Goal: Information Seeking & Learning: Learn about a topic

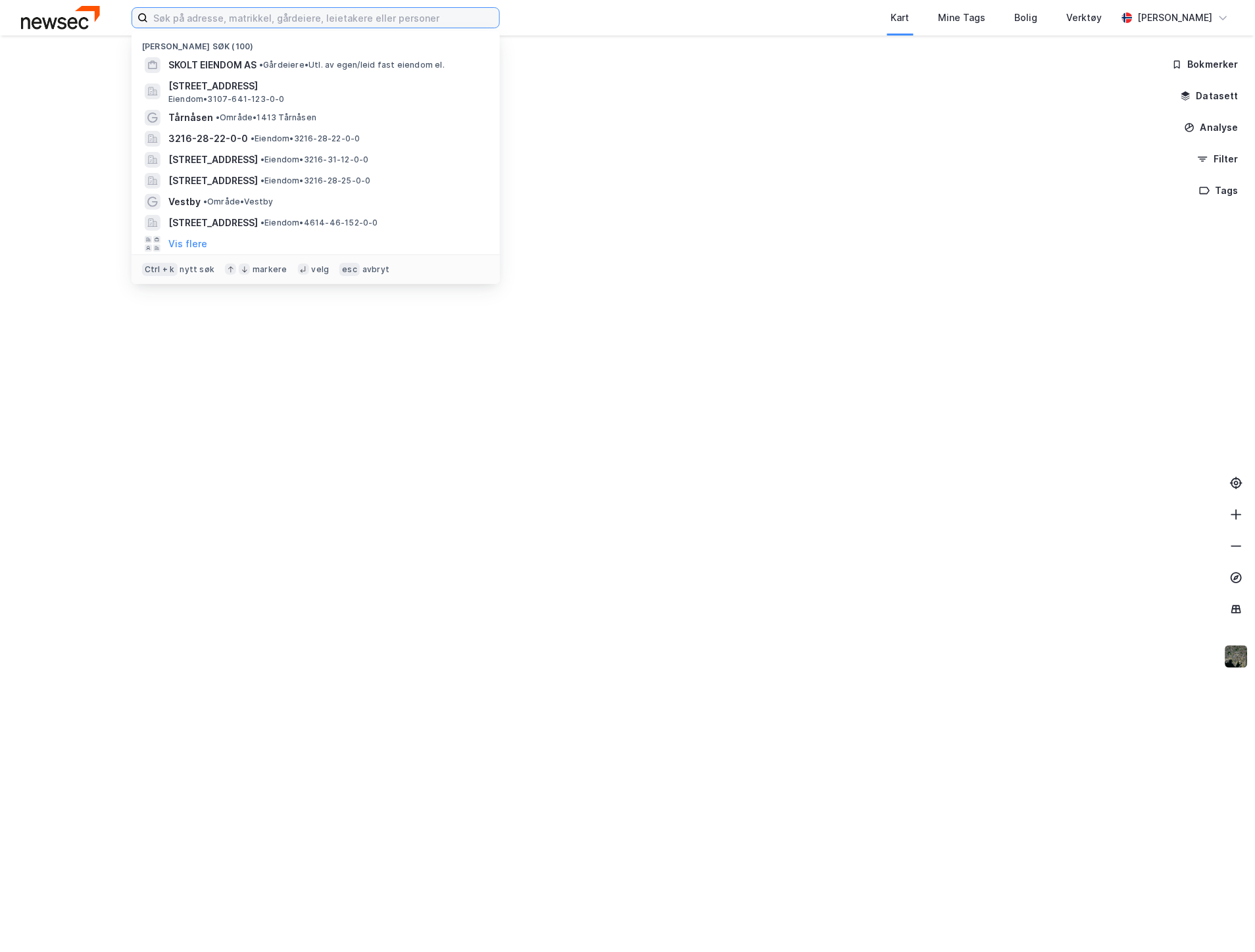
click at [399, 21] on input at bounding box center [324, 18] width 351 height 20
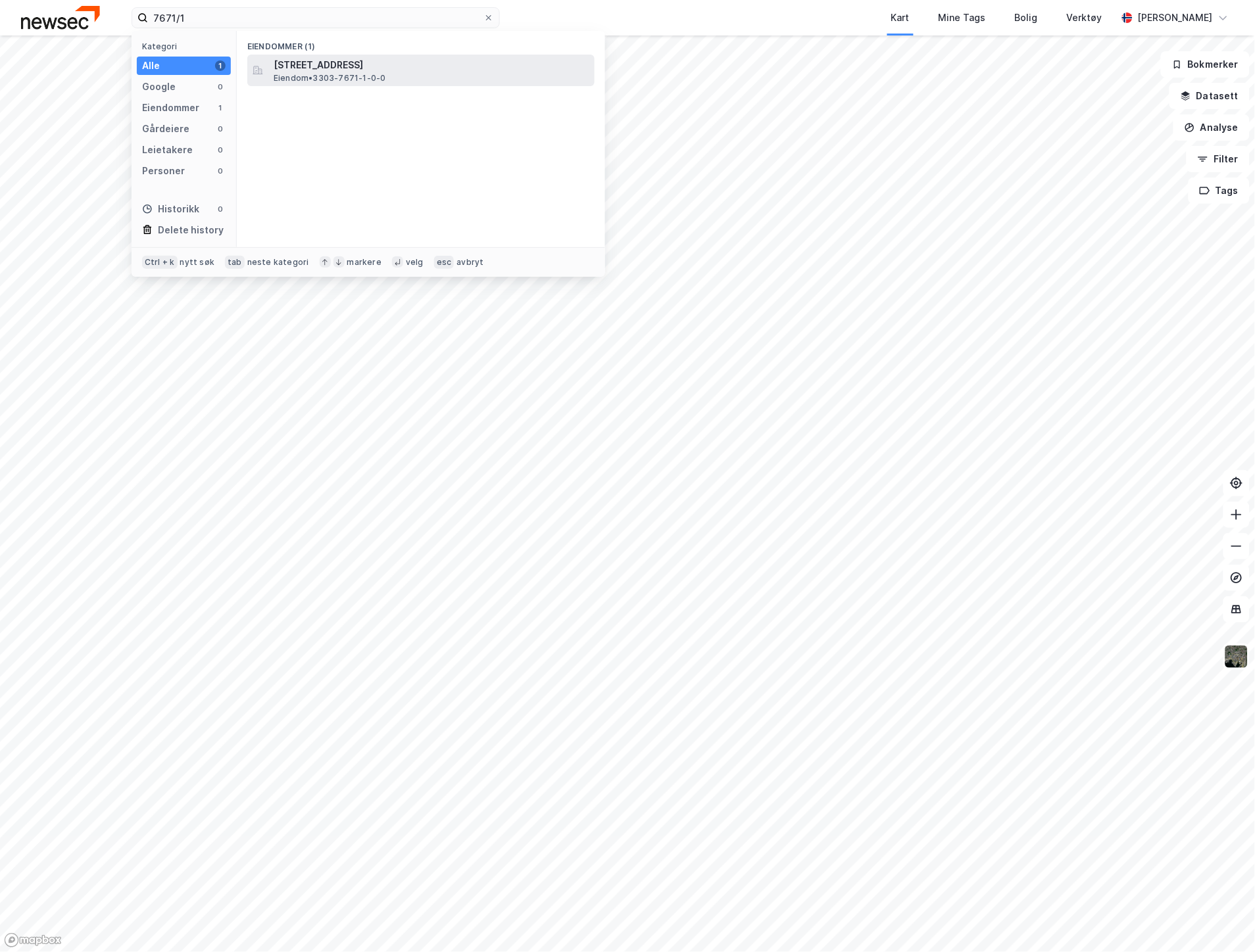
click at [371, 73] on span "Eiendom • 3303-7671-1-0-0" at bounding box center [329, 78] width 112 height 11
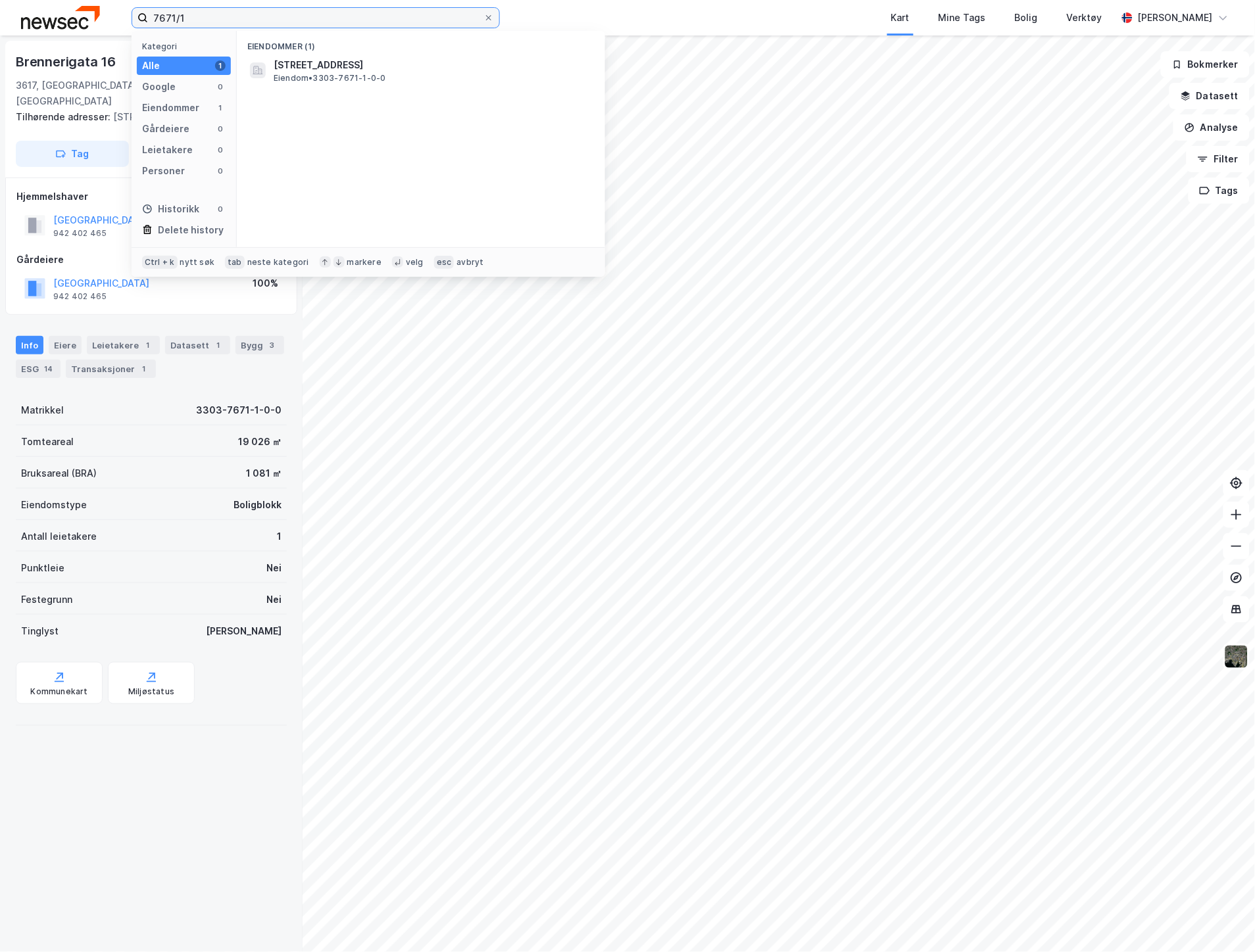
drag, startPoint x: 358, startPoint y: 22, endPoint x: -24, endPoint y: 0, distance: 382.6
click at [0, 0] on html "7671/1 Kategori Alle 1 Google 0 Eiendommer 1 Gårdeiere 0 Leietakere 0 Personer …" at bounding box center [628, 476] width 1255 height 952
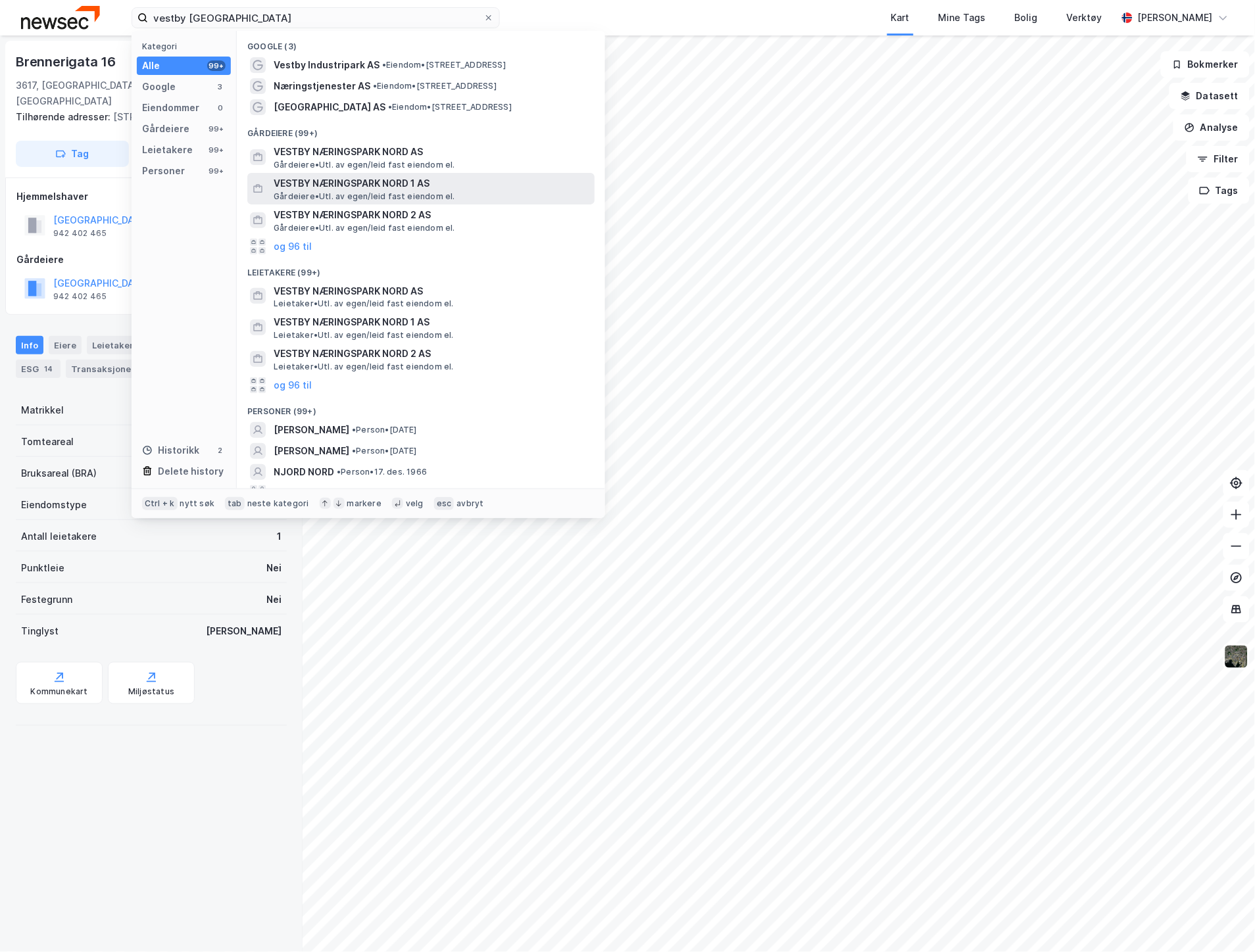
click at [352, 195] on span "Gårdeiere • Utl. av egen/leid fast eiendom el." at bounding box center [364, 196] width 182 height 11
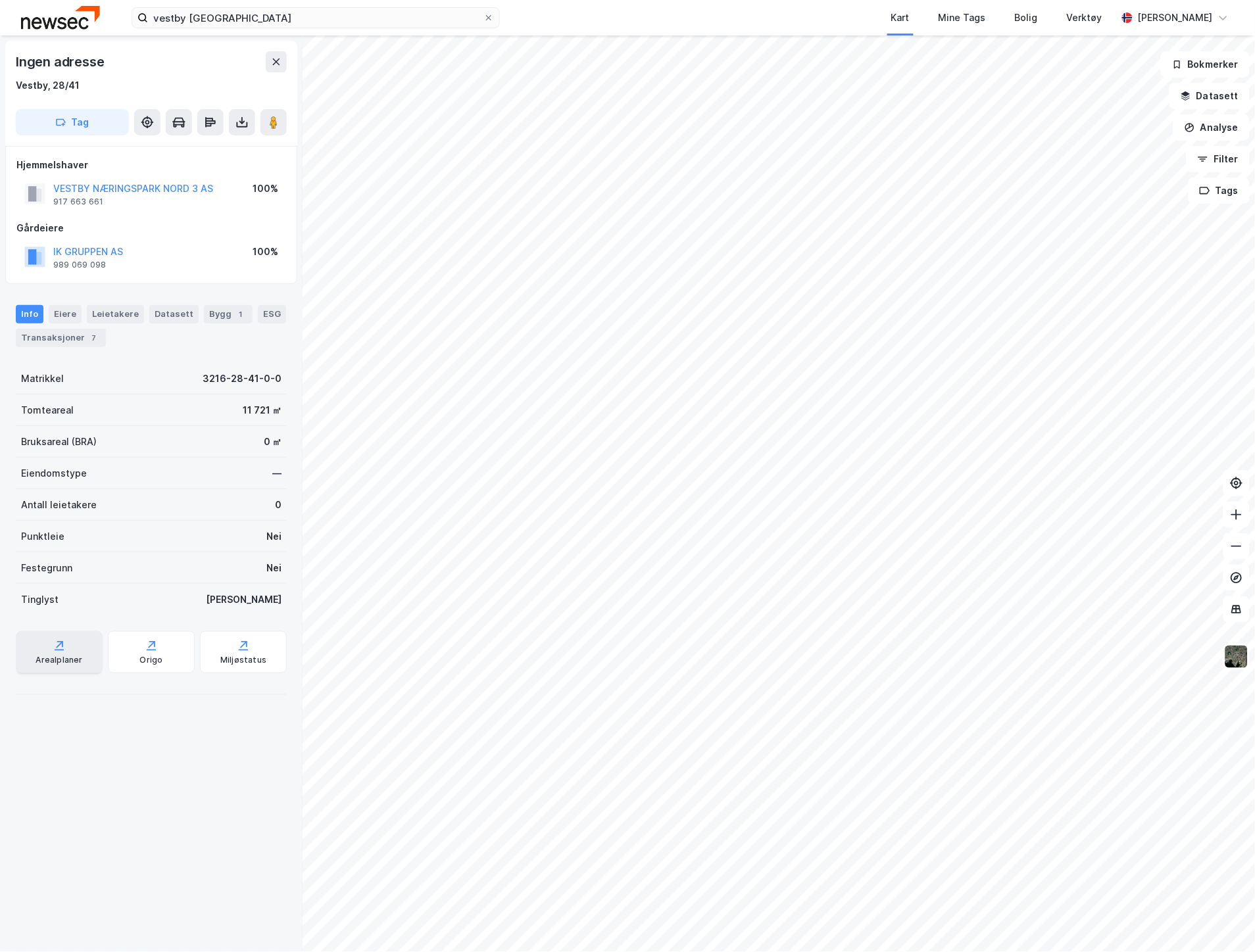
click at [69, 653] on div "Arealplaner" at bounding box center [59, 652] width 87 height 42
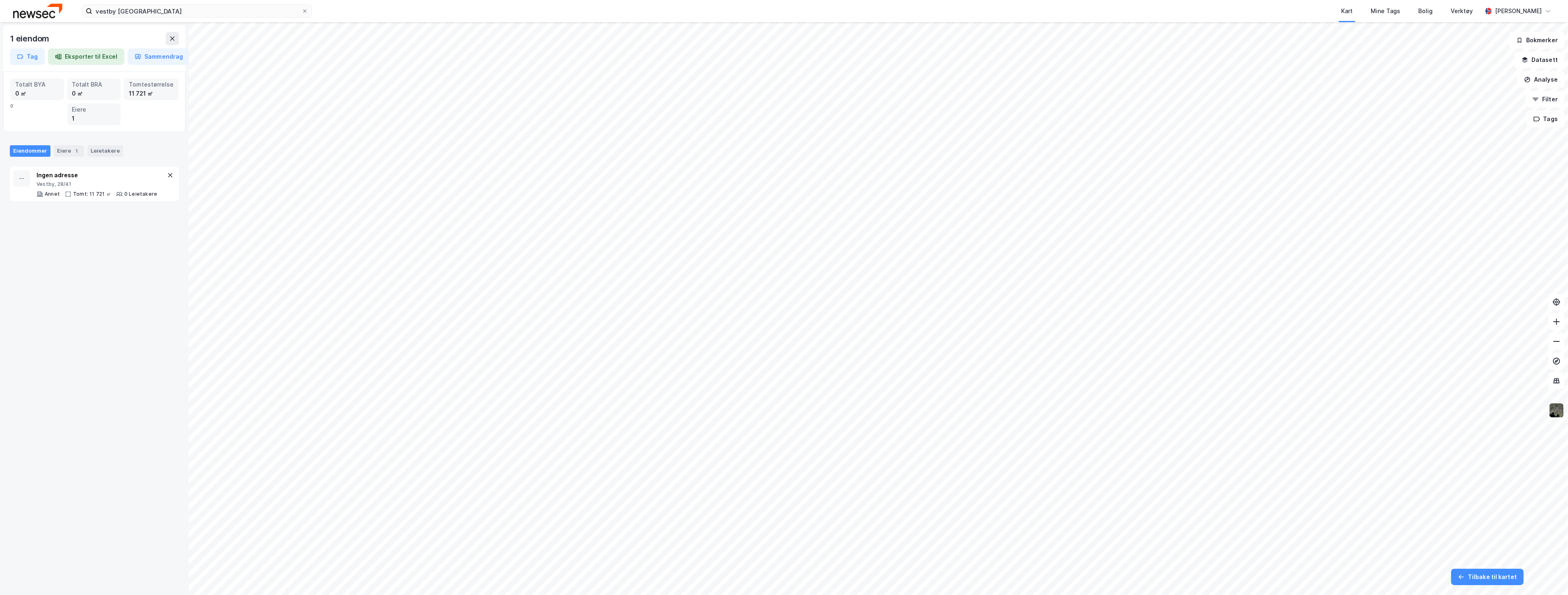
click at [782, 410] on img at bounding box center [1556, 410] width 16 height 16
click at [782, 231] on div "Flyfoto" at bounding box center [1477, 230] width 21 height 10
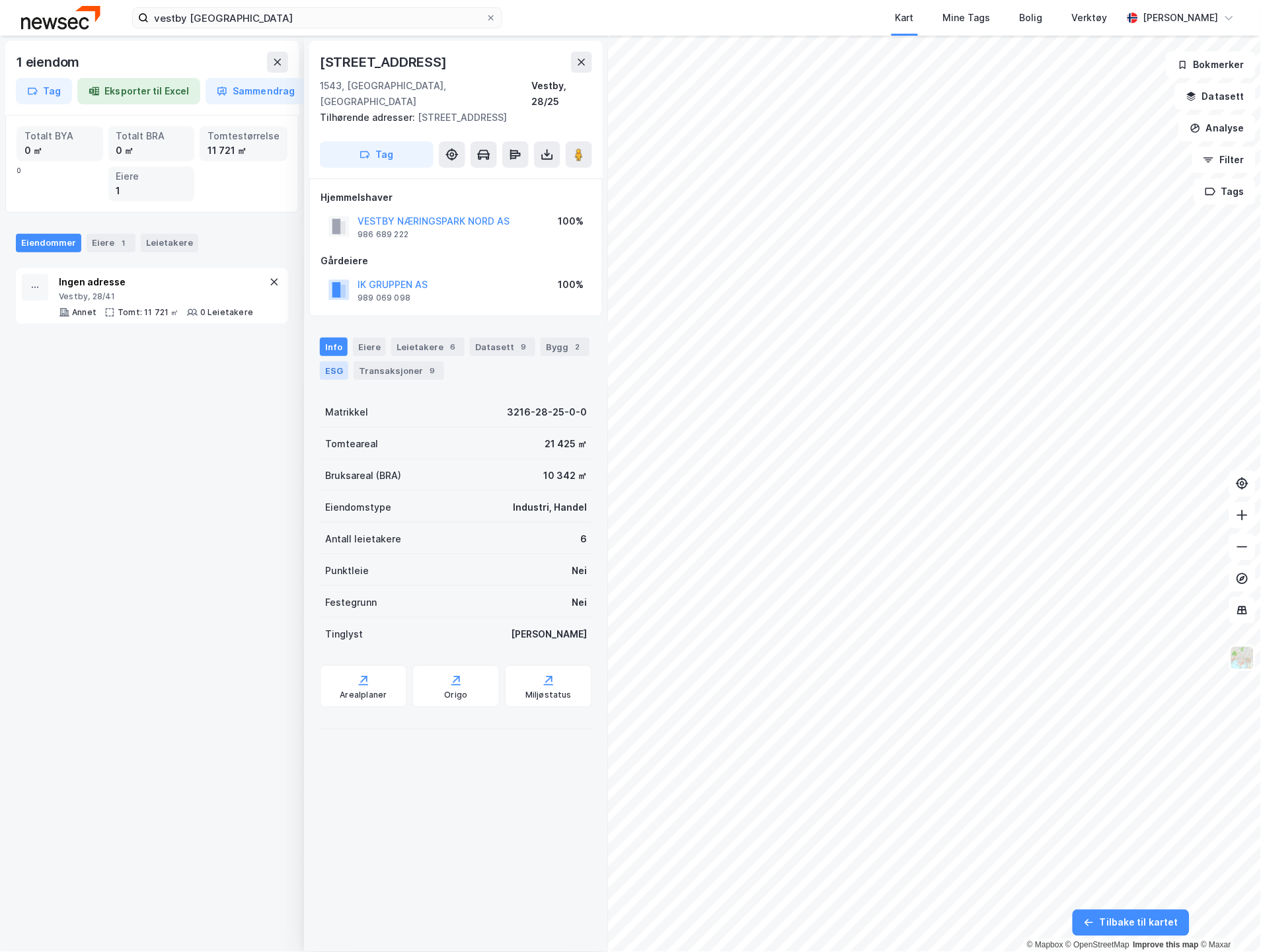
click at [337, 362] on div "ESG" at bounding box center [333, 371] width 28 height 19
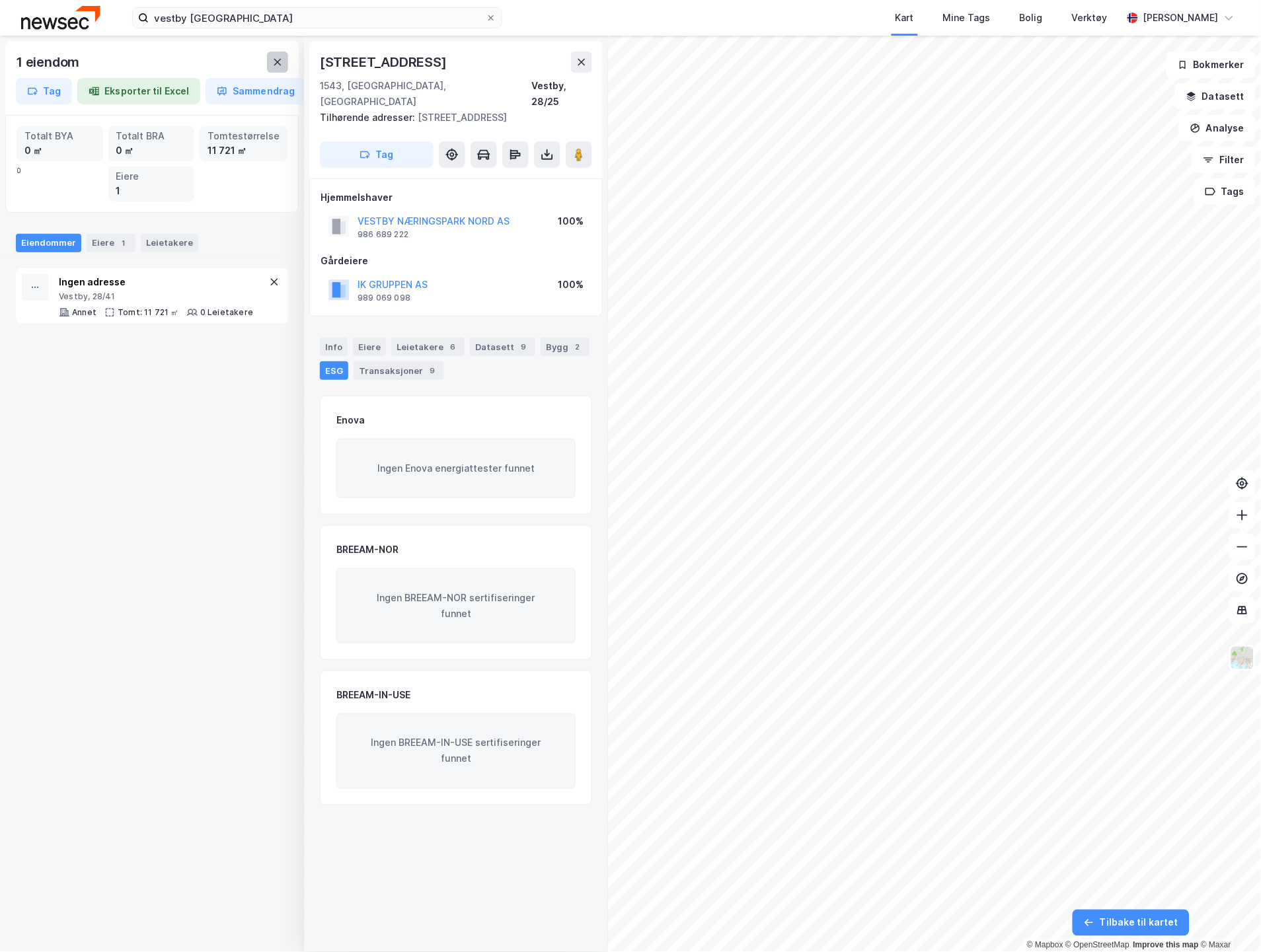
click at [278, 61] on icon at bounding box center [277, 62] width 7 height 7
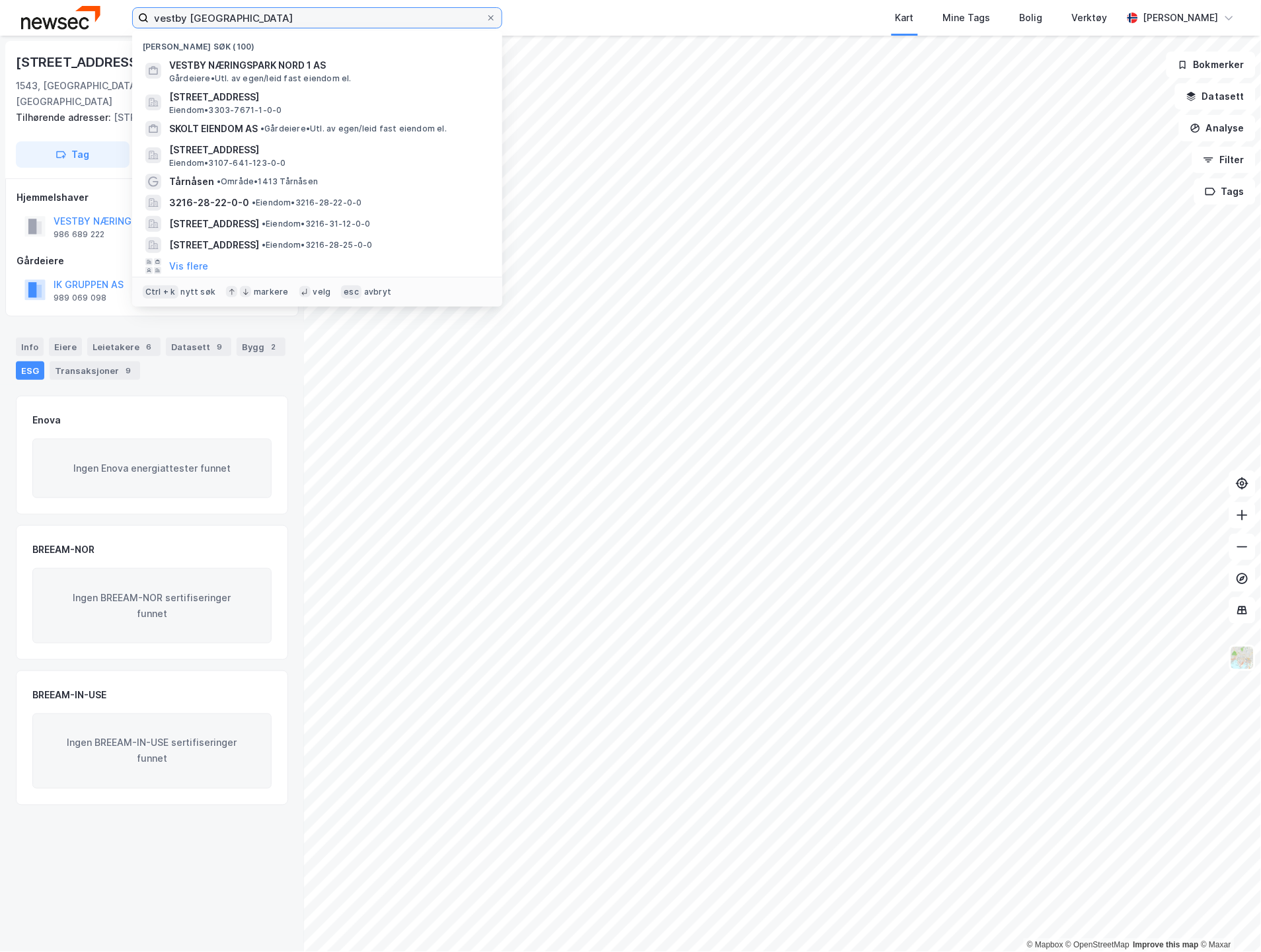
drag, startPoint x: 390, startPoint y: 19, endPoint x: 132, endPoint y: 12, distance: 258.1
click at [132, 12] on label "vestby [GEOGRAPHIC_DATA]" at bounding box center [317, 18] width 370 height 22
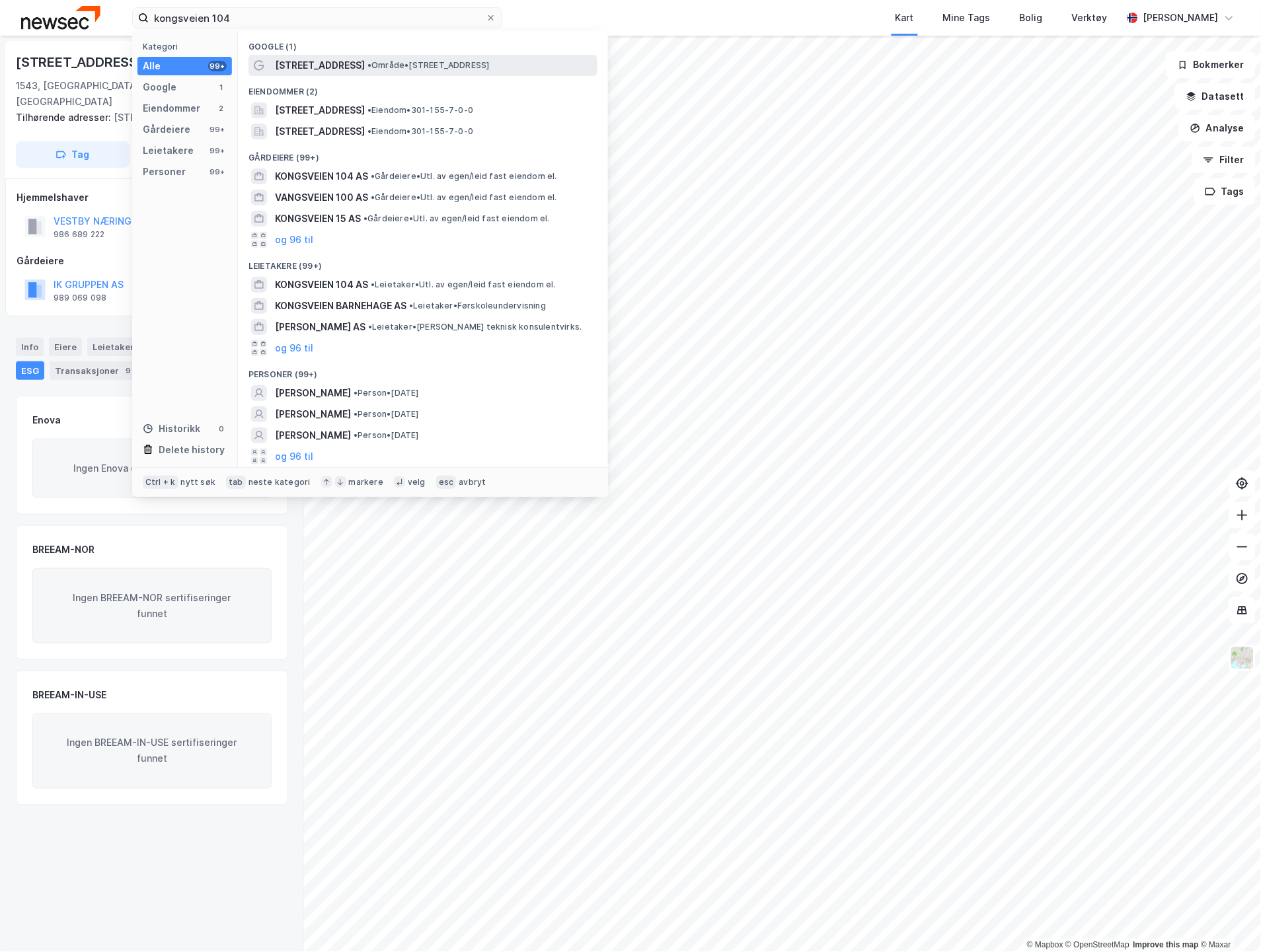
click at [299, 56] on div "[STREET_ADDRESS] • Område • [STREET_ADDRESS]" at bounding box center [423, 66] width 349 height 22
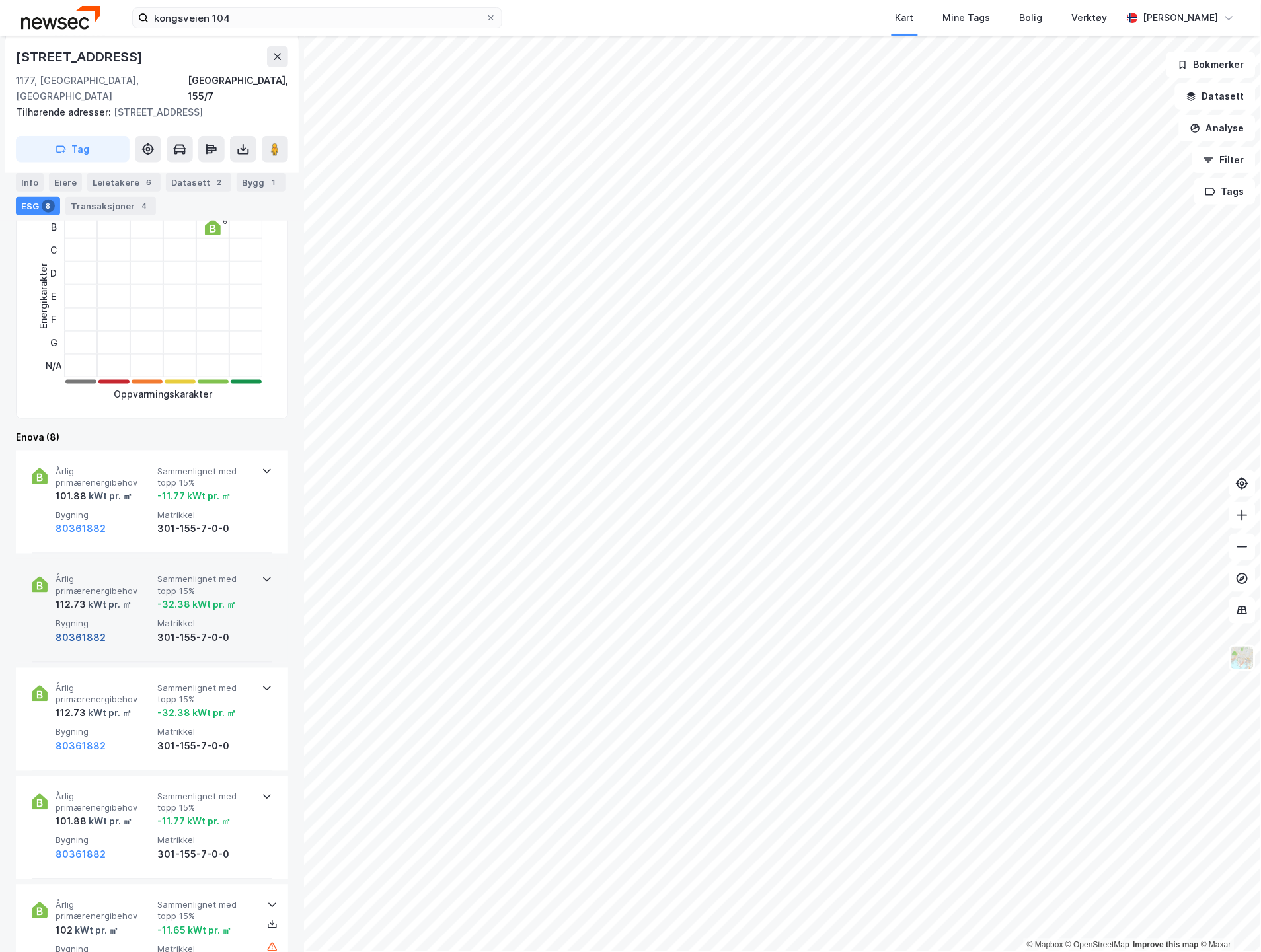
scroll to position [147, 0]
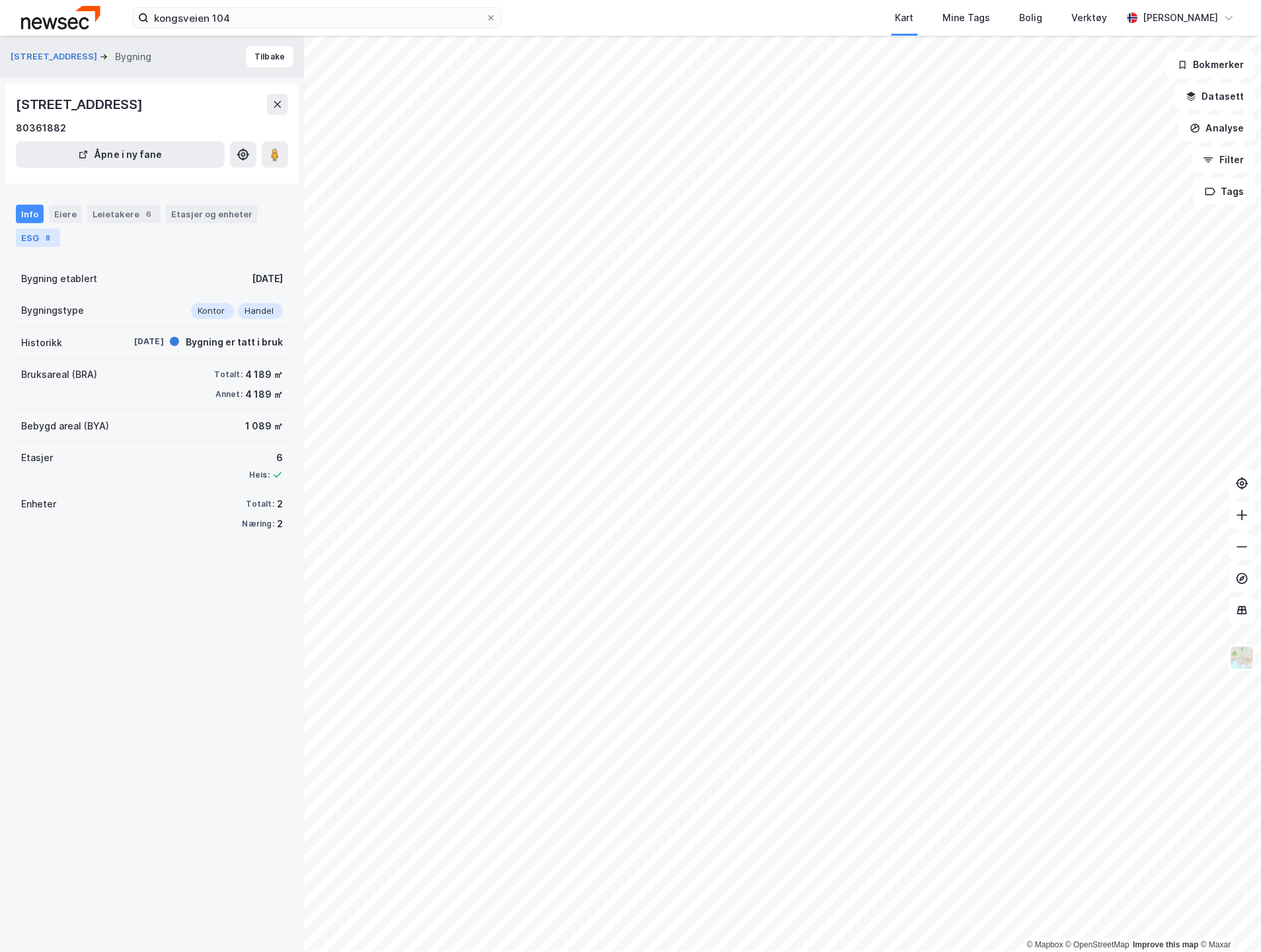
click at [43, 234] on div "8" at bounding box center [47, 237] width 13 height 13
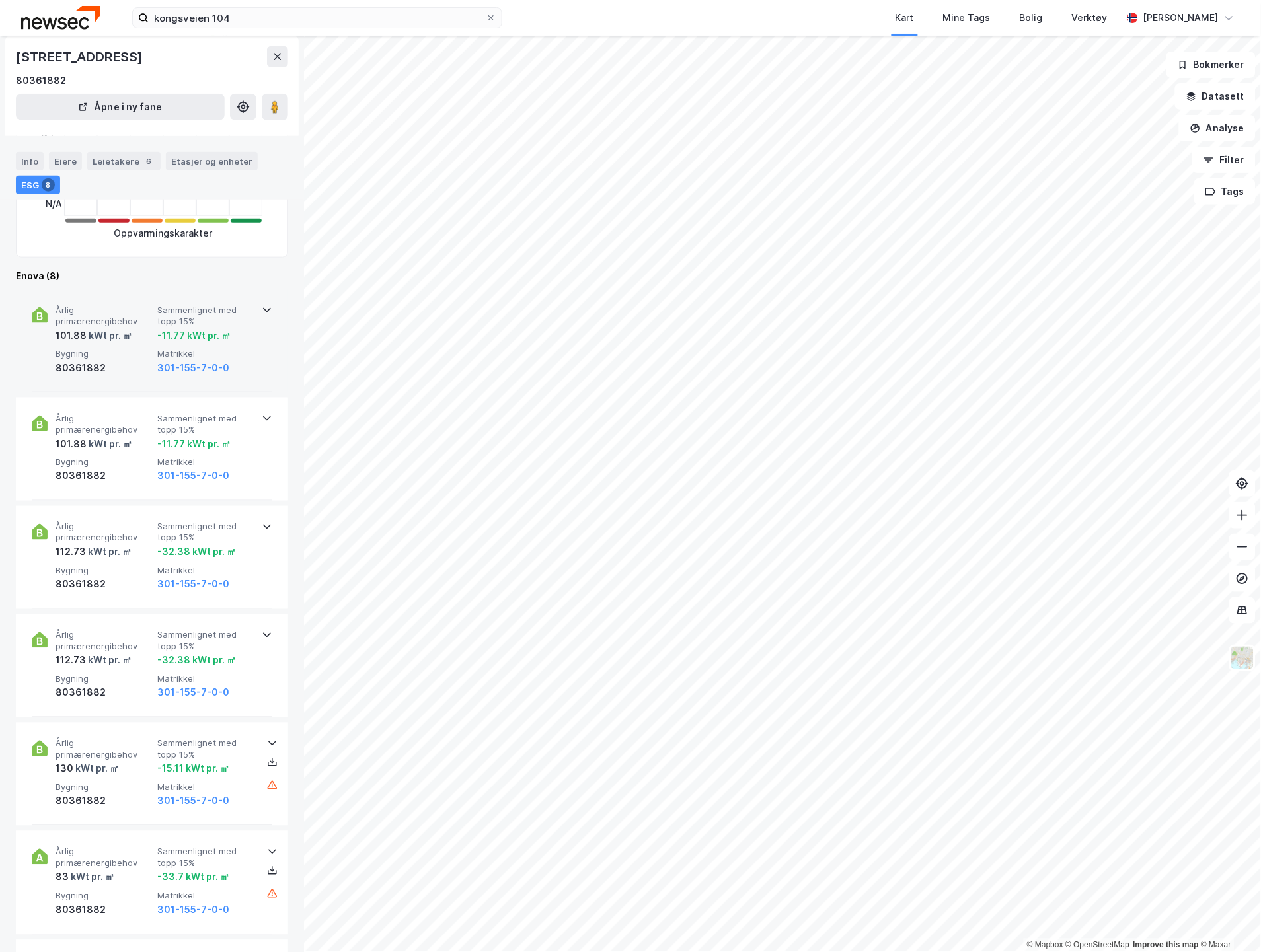
scroll to position [220, 0]
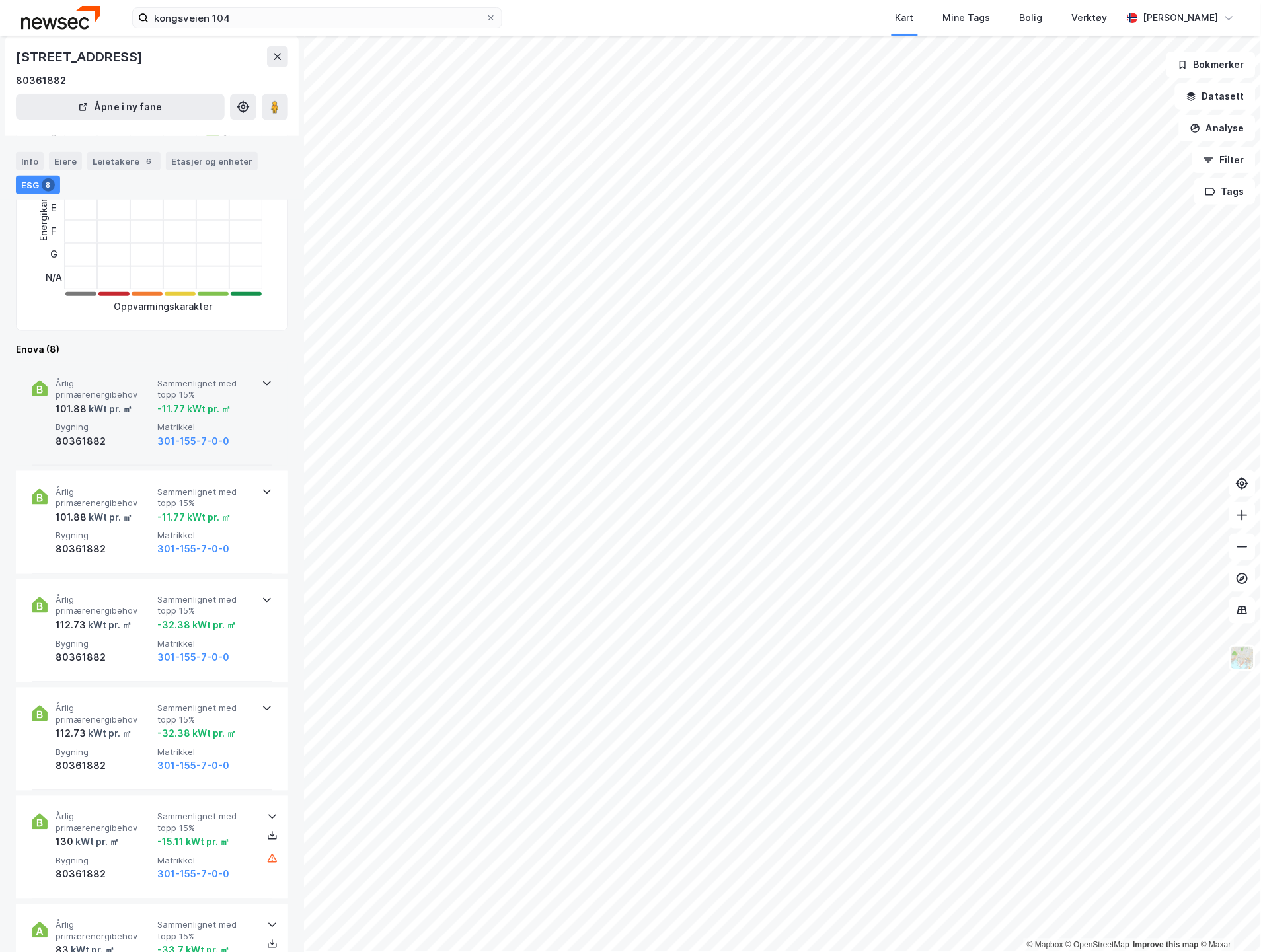
click at [251, 387] on div "Årlig primærenergibehov 101.88 kWt pr. ㎡ Sammenlignet med topp 15% -11.77 kWt p…" at bounding box center [151, 414] width 240 height 103
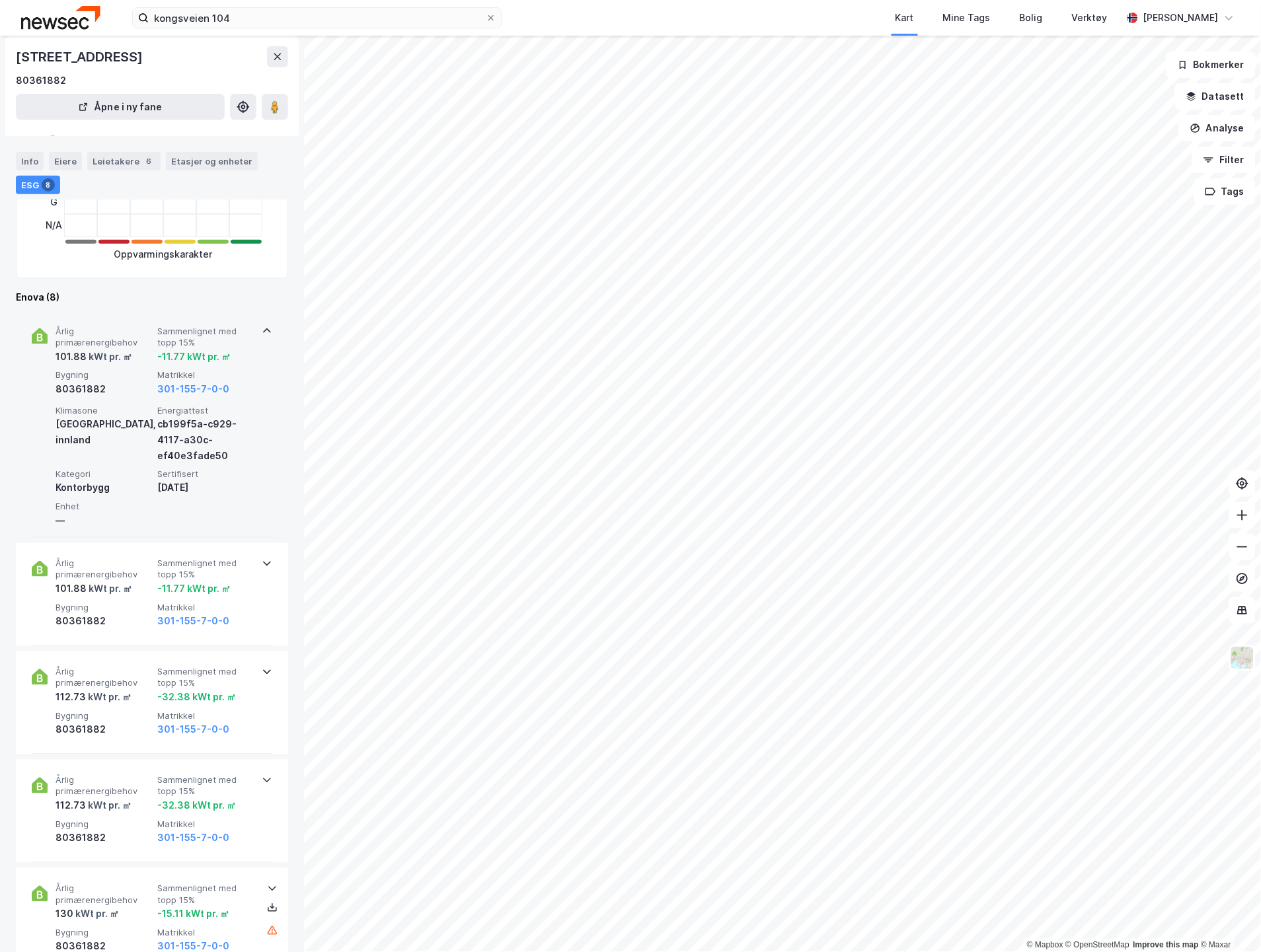
scroll to position [293, 0]
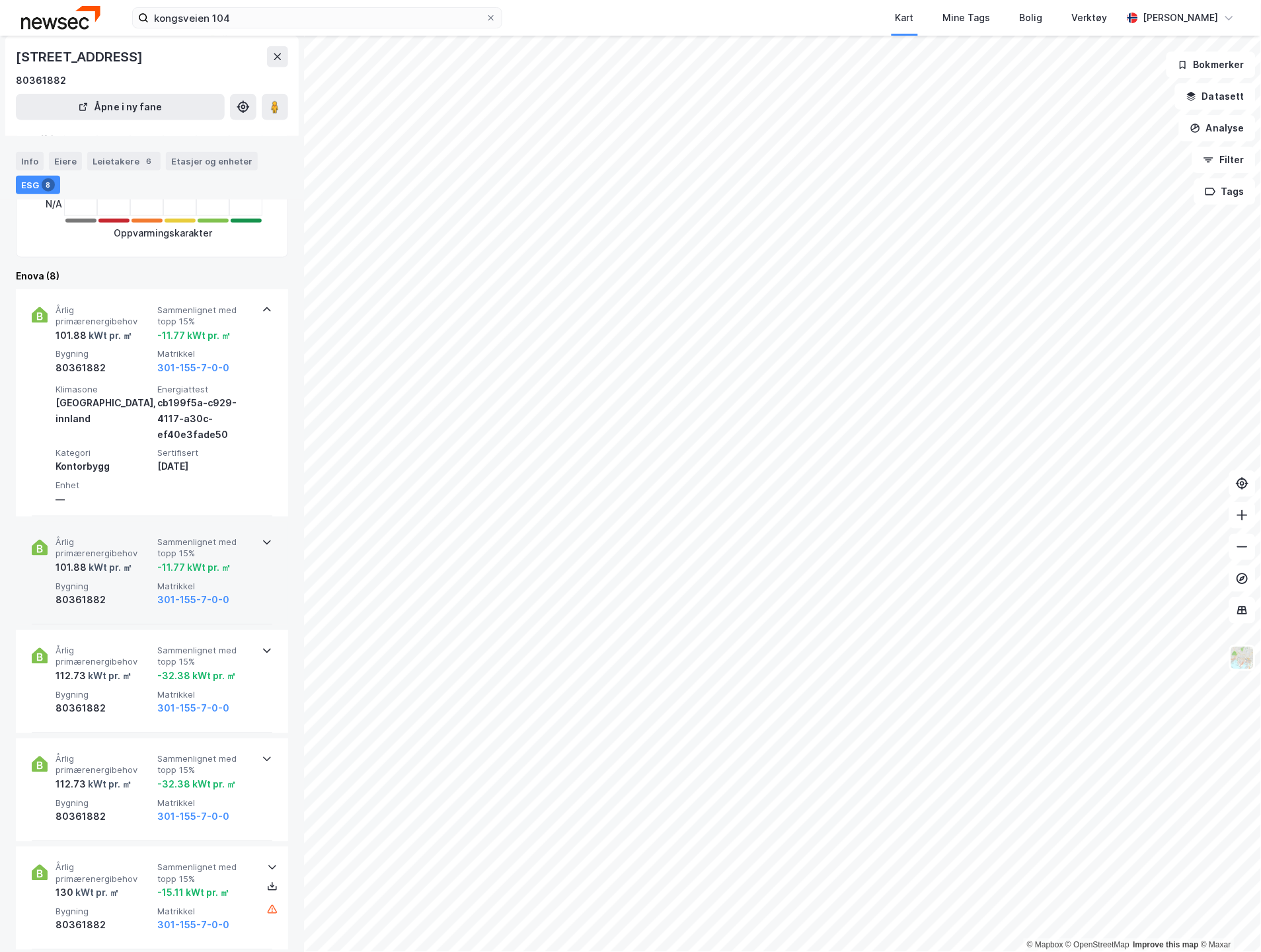
click at [241, 554] on span "Sammenlignet med topp 15%" at bounding box center [205, 549] width 96 height 24
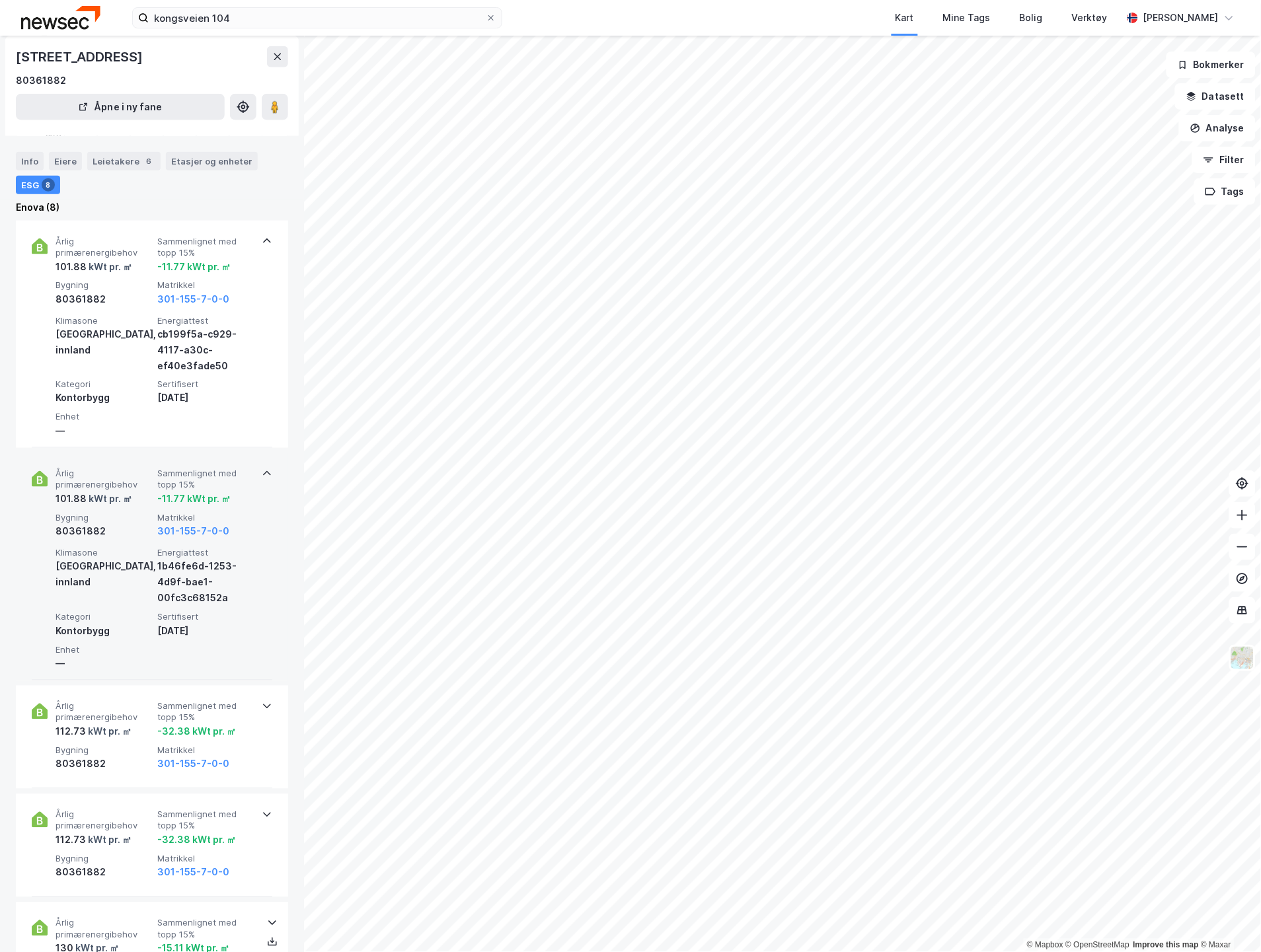
scroll to position [440, 0]
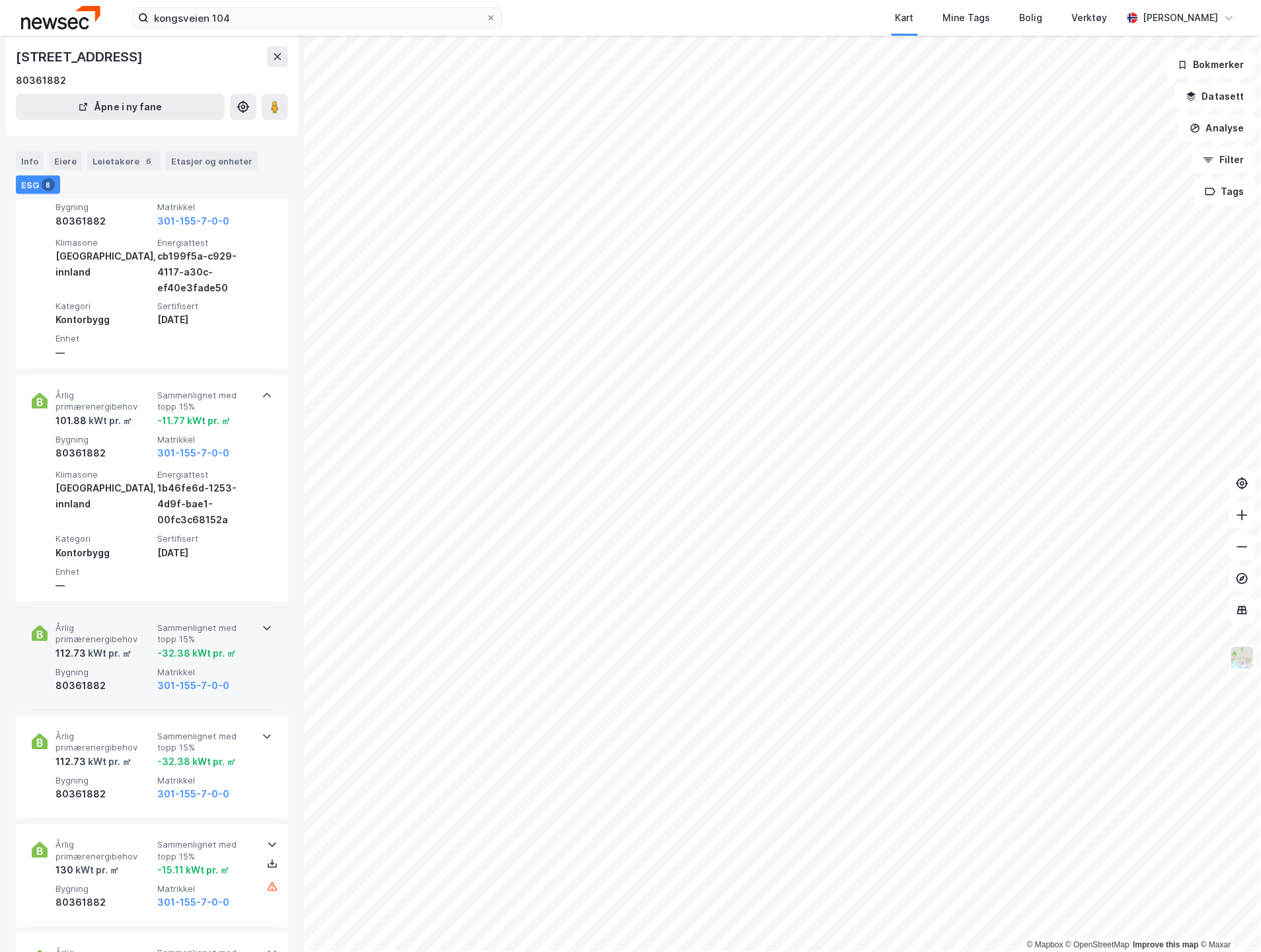
click at [252, 631] on div "Årlig primærenergibehov 112.73 kWt pr. ㎡ Sammenlignet med topp 15% -32.38 kWt p…" at bounding box center [151, 659] width 240 height 103
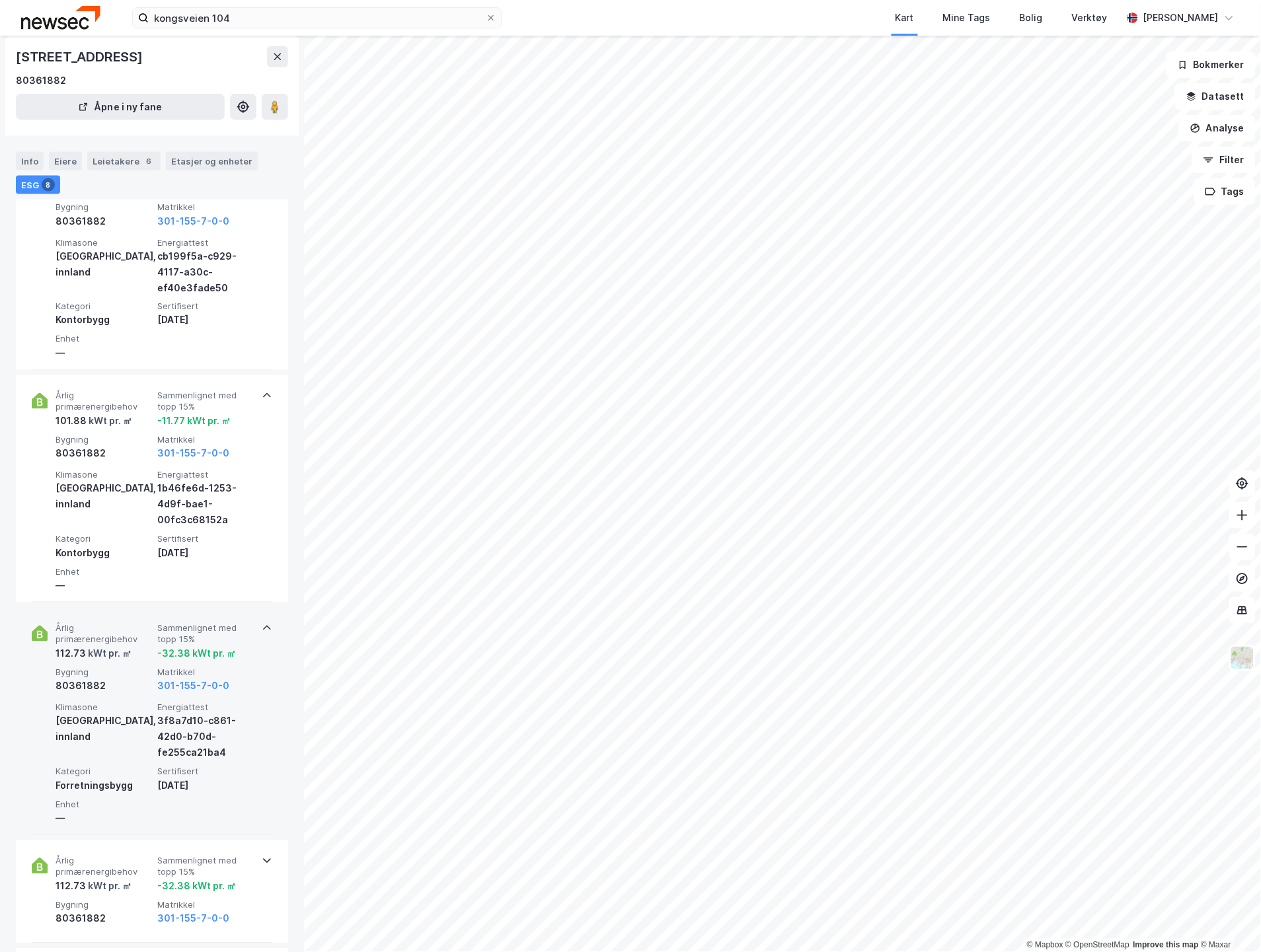
click at [252, 631] on div "Årlig primærenergibehov 112.73 kWt pr. ㎡ Sammenlignet med topp 15% -32.38 kWt p…" at bounding box center [151, 722] width 240 height 227
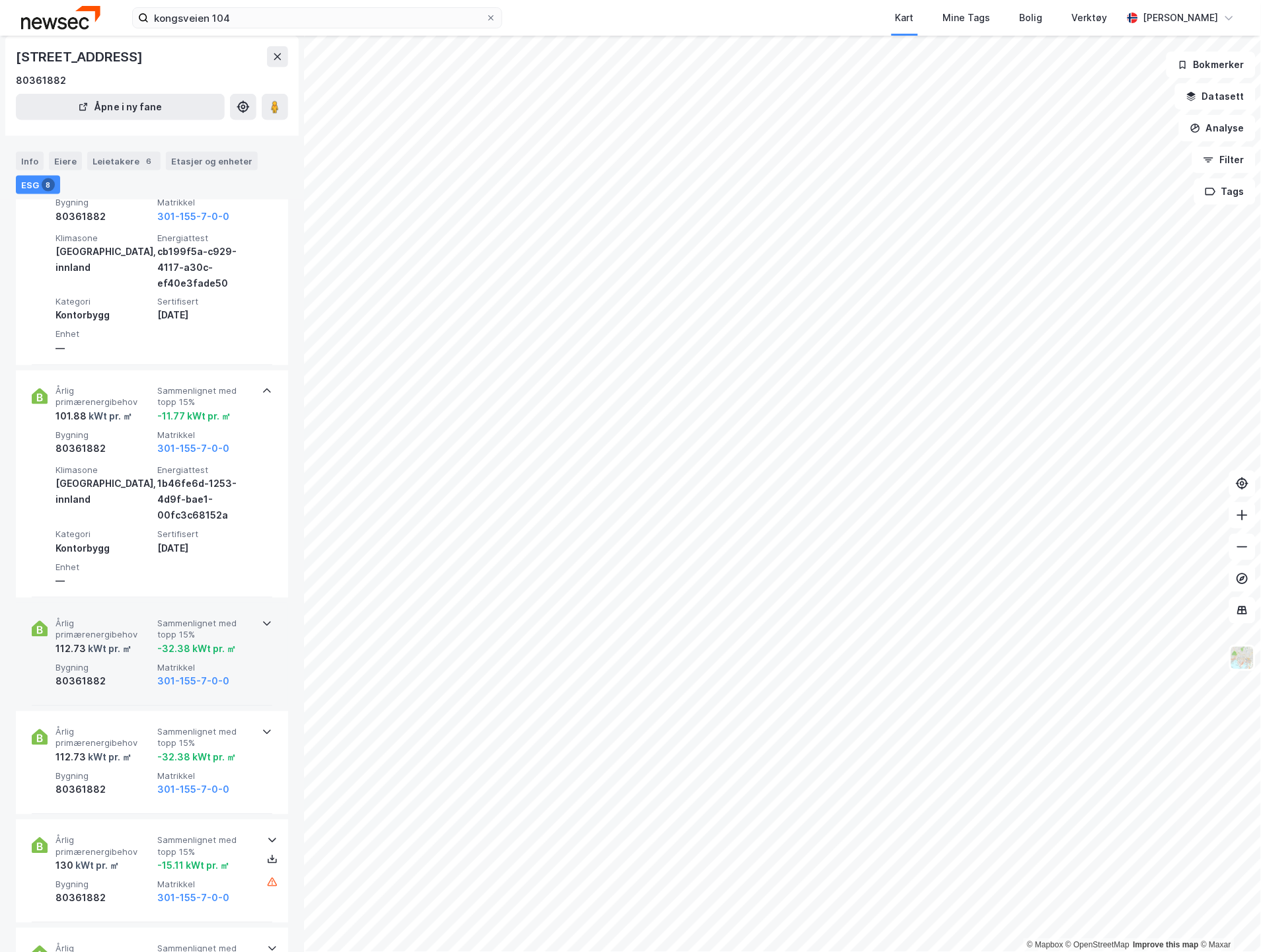
scroll to position [514, 0]
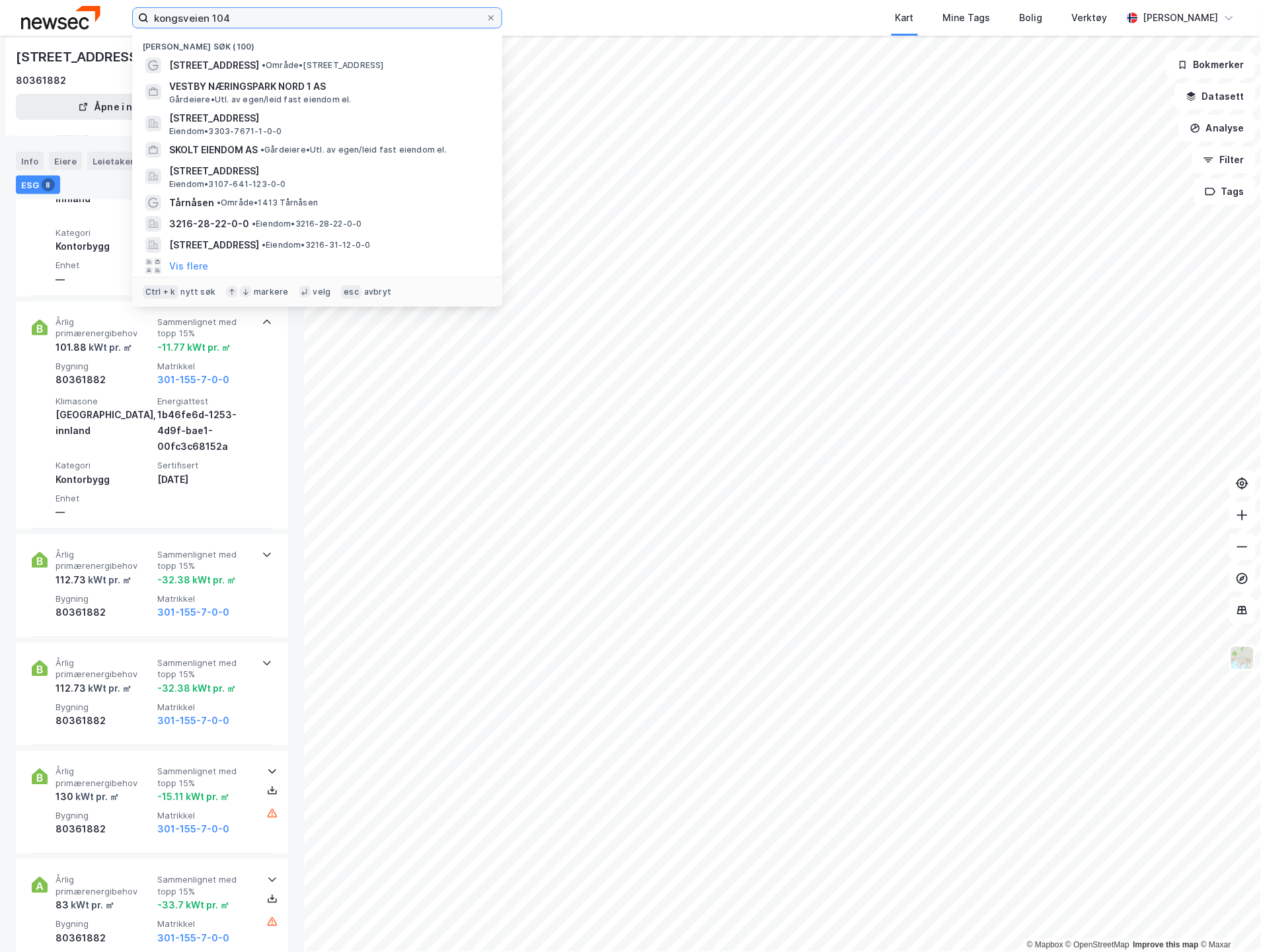
drag, startPoint x: 179, startPoint y: 23, endPoint x: 99, endPoint y: 24, distance: 80.0
click at [99, 24] on div "kongsveien 104 [GEOGRAPHIC_DATA] søk (100) [STREET_ADDRESS] • Område • [STREET_…" at bounding box center [630, 18] width 1261 height 35
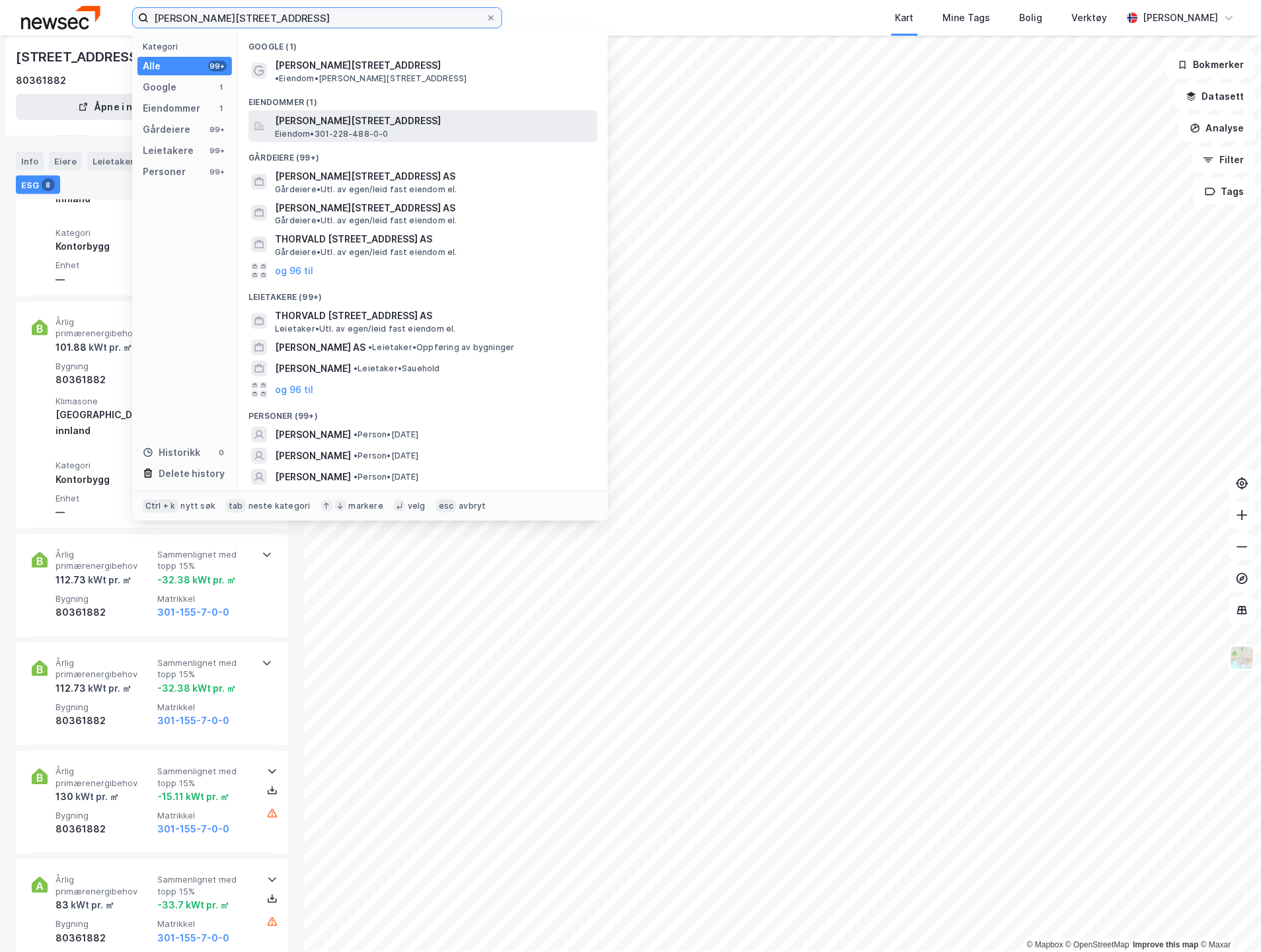
type input "[PERSON_NAME][STREET_ADDRESS]"
click at [365, 113] on span "[PERSON_NAME][STREET_ADDRESS]" at bounding box center [433, 121] width 318 height 16
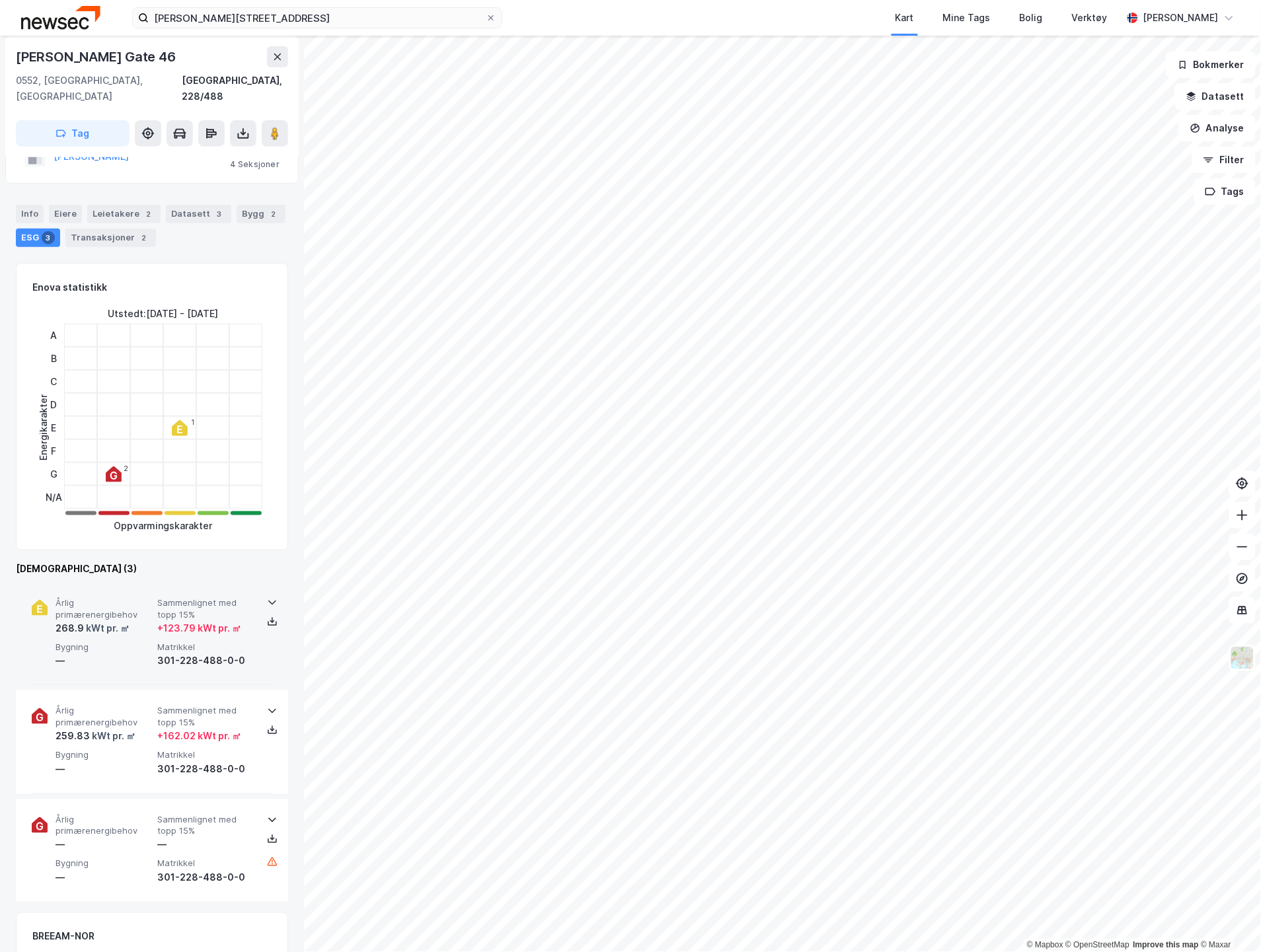
scroll to position [147, 0]
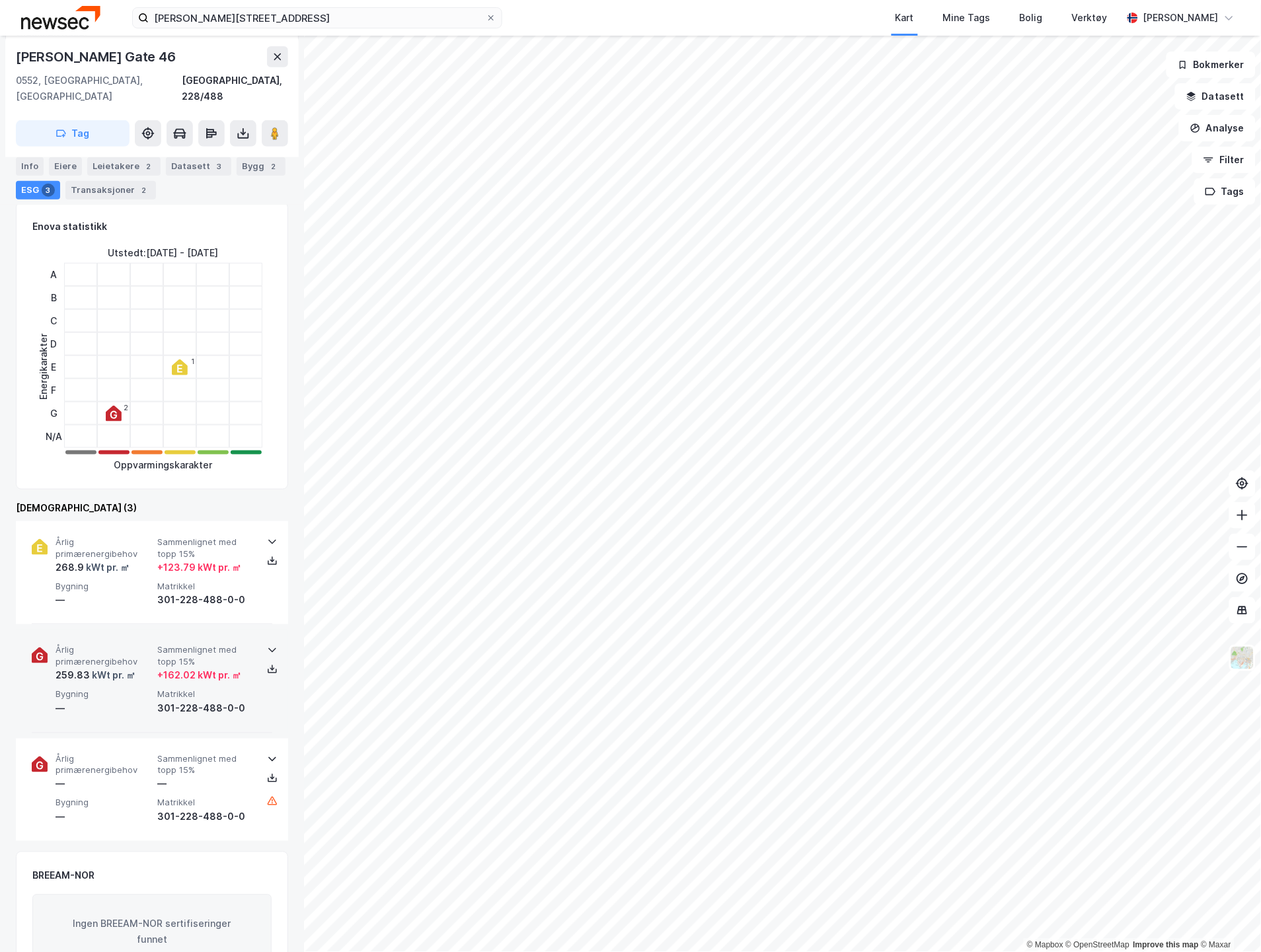
click at [227, 701] on div "301-228-488-0-0" at bounding box center [205, 709] width 96 height 16
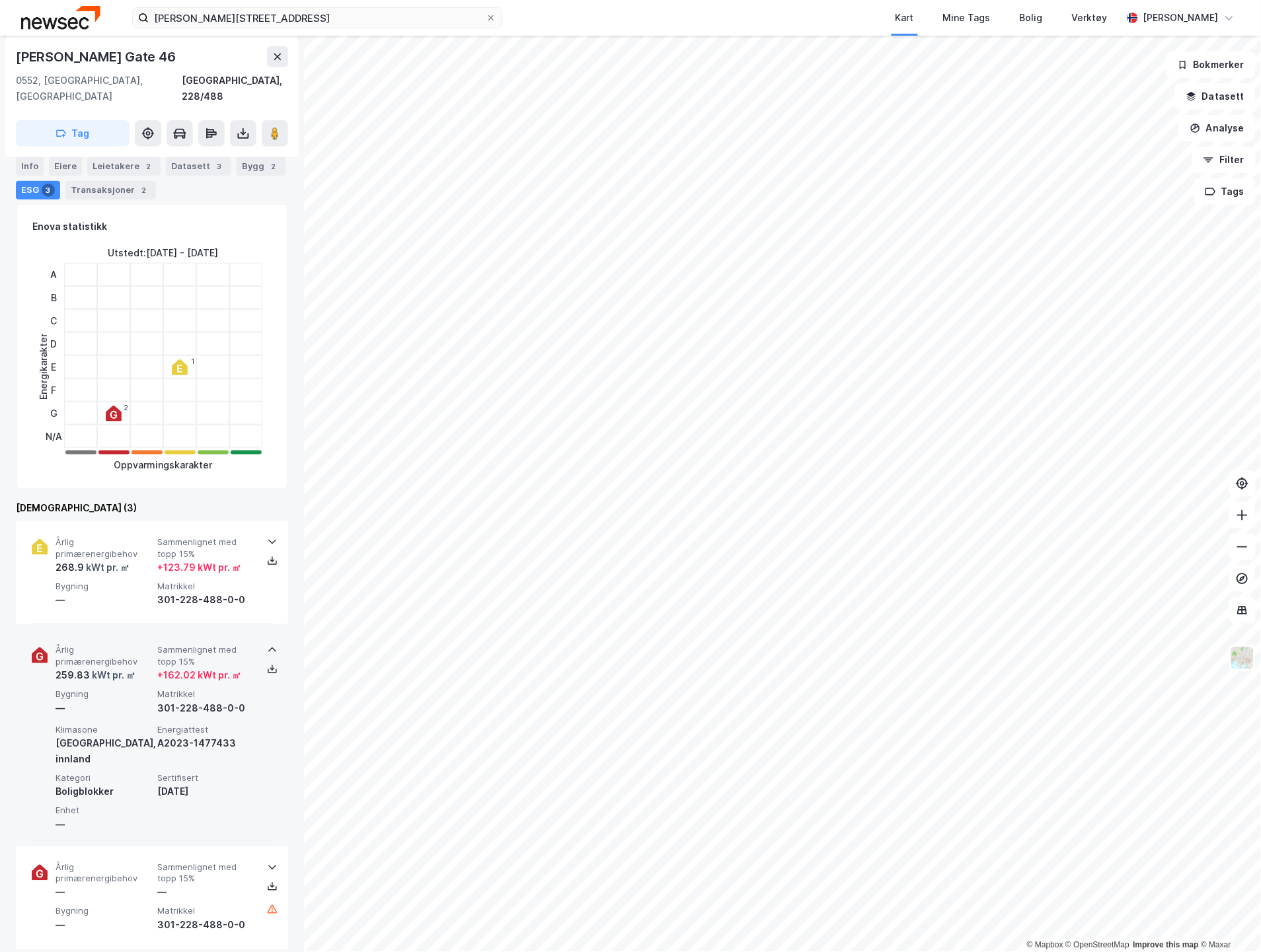
click at [227, 701] on div "301-228-488-0-0" at bounding box center [205, 709] width 96 height 16
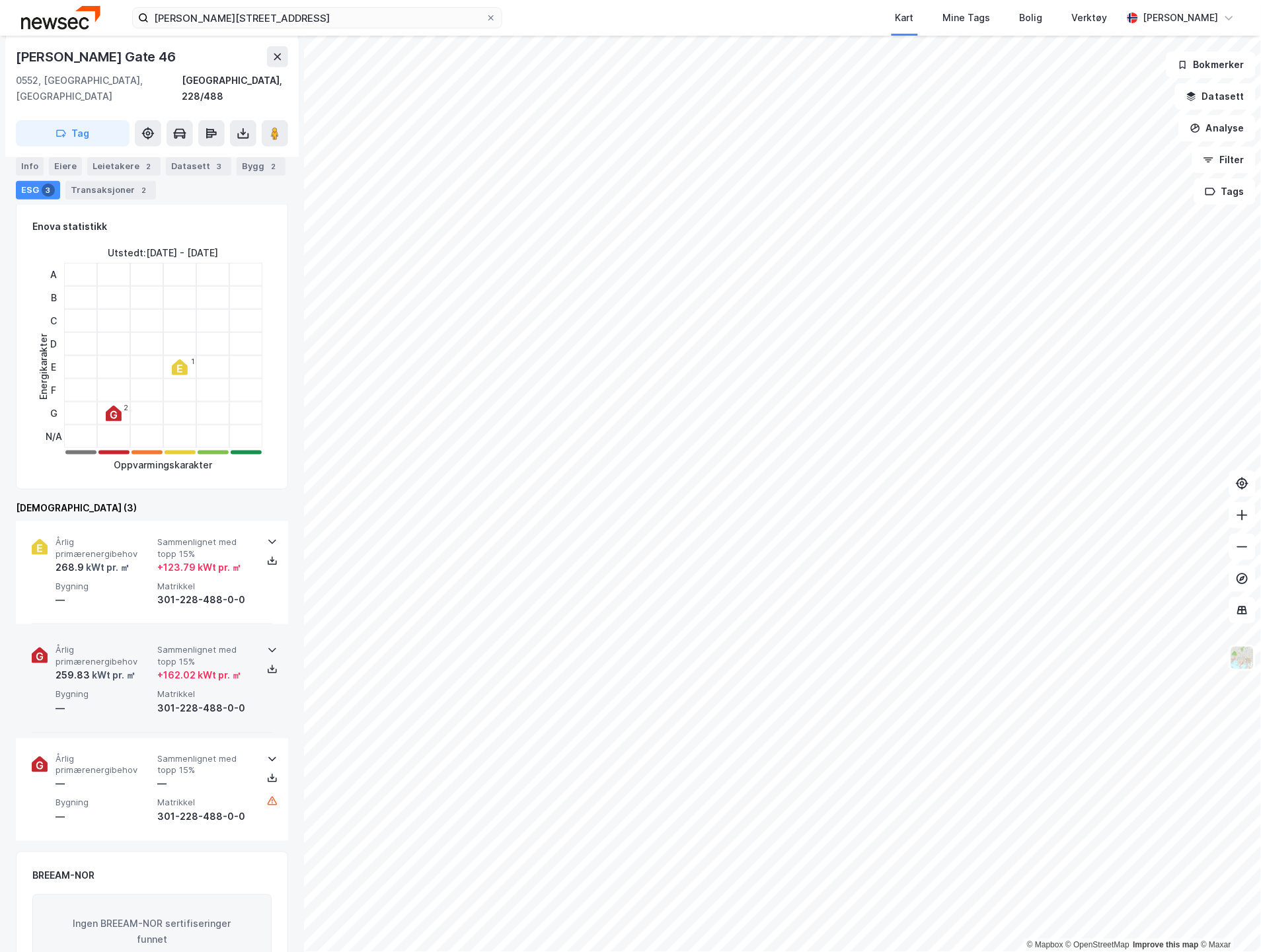
click at [227, 701] on div "301-228-488-0-0" at bounding box center [205, 709] width 96 height 16
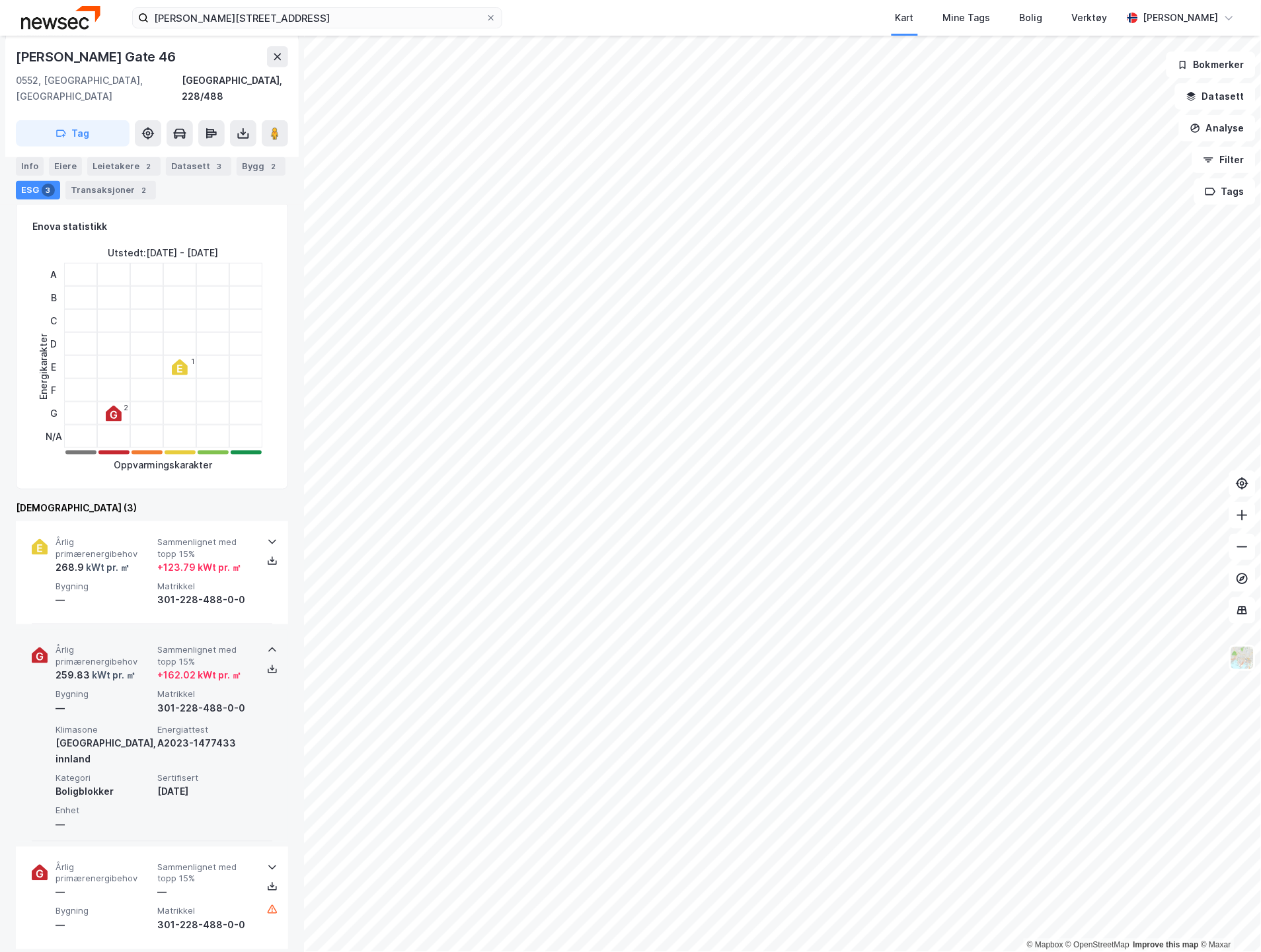
click at [225, 701] on div "301-228-488-0-0" at bounding box center [205, 709] width 96 height 16
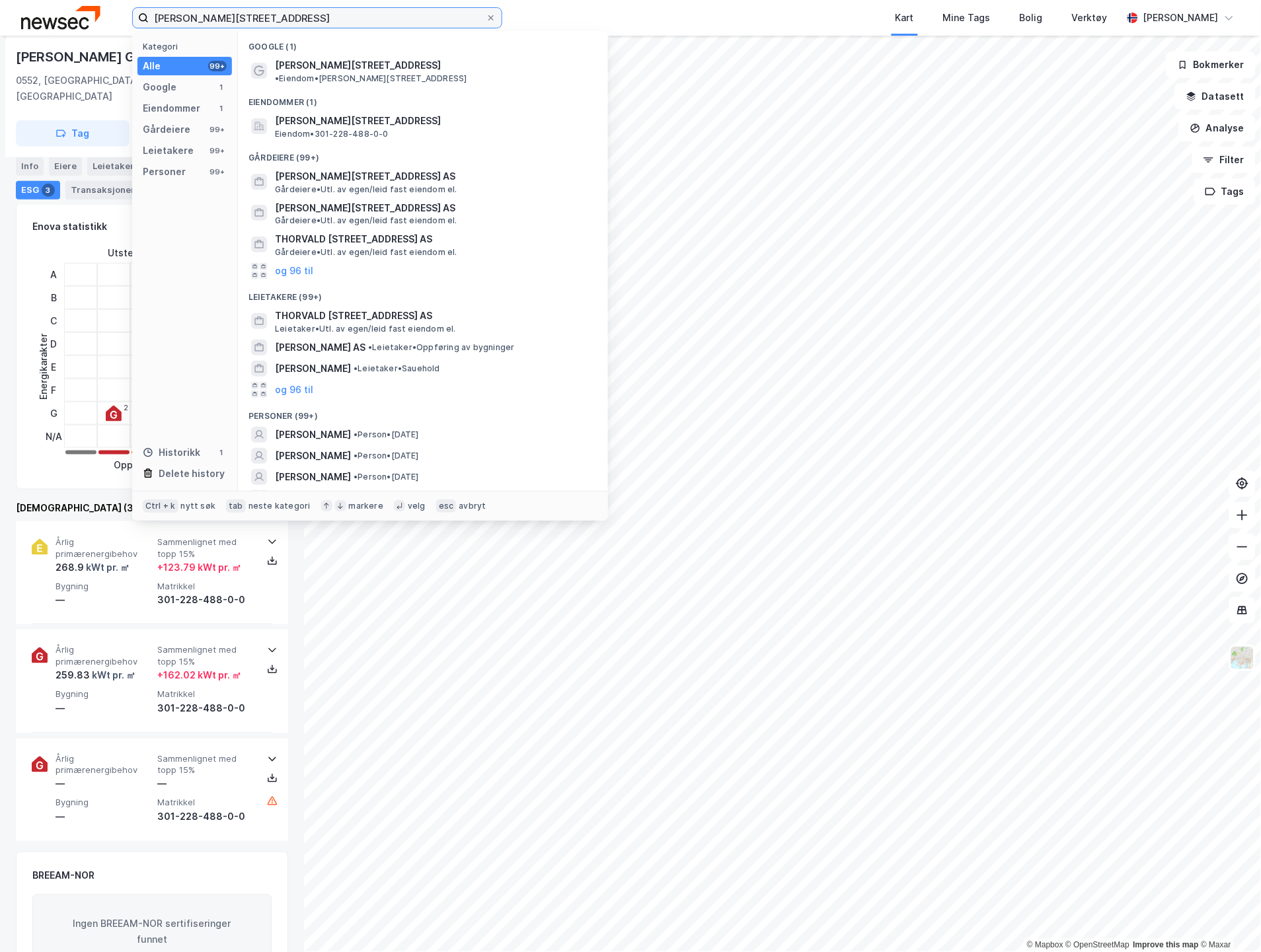
drag, startPoint x: 280, startPoint y: 18, endPoint x: 60, endPoint y: 12, distance: 220.1
click at [60, 12] on div "[PERSON_NAME][STREET_ADDRESS] Kategori Alle 99+ Google 1 Eiendommer 1 Gårdeiere…" at bounding box center [630, 18] width 1261 height 35
click at [492, 18] on icon at bounding box center [491, 18] width 8 height 8
click at [485, 18] on input "[PERSON_NAME][STREET_ADDRESS]" at bounding box center [318, 18] width 337 height 20
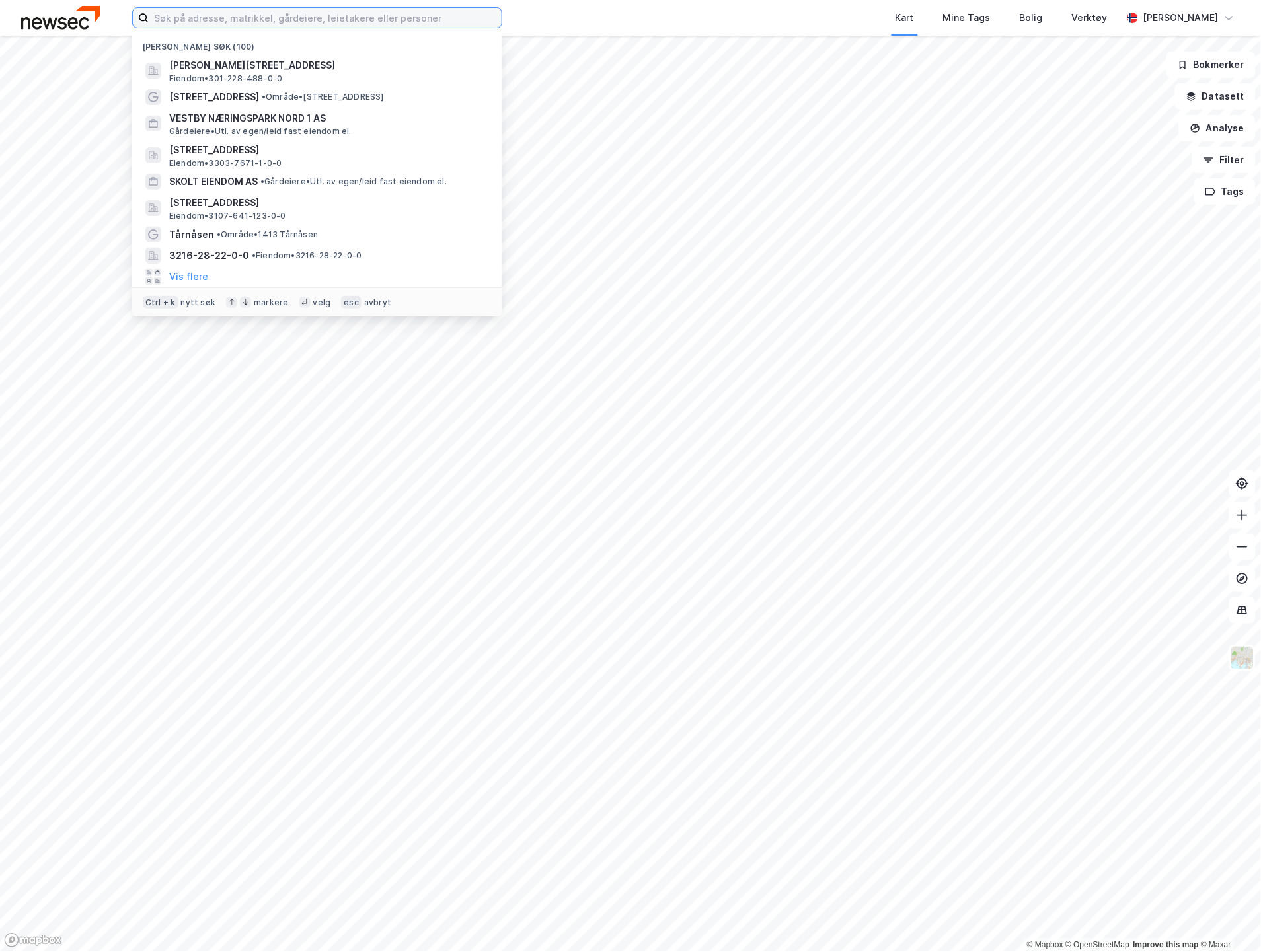
click at [372, 18] on input at bounding box center [326, 18] width 353 height 20
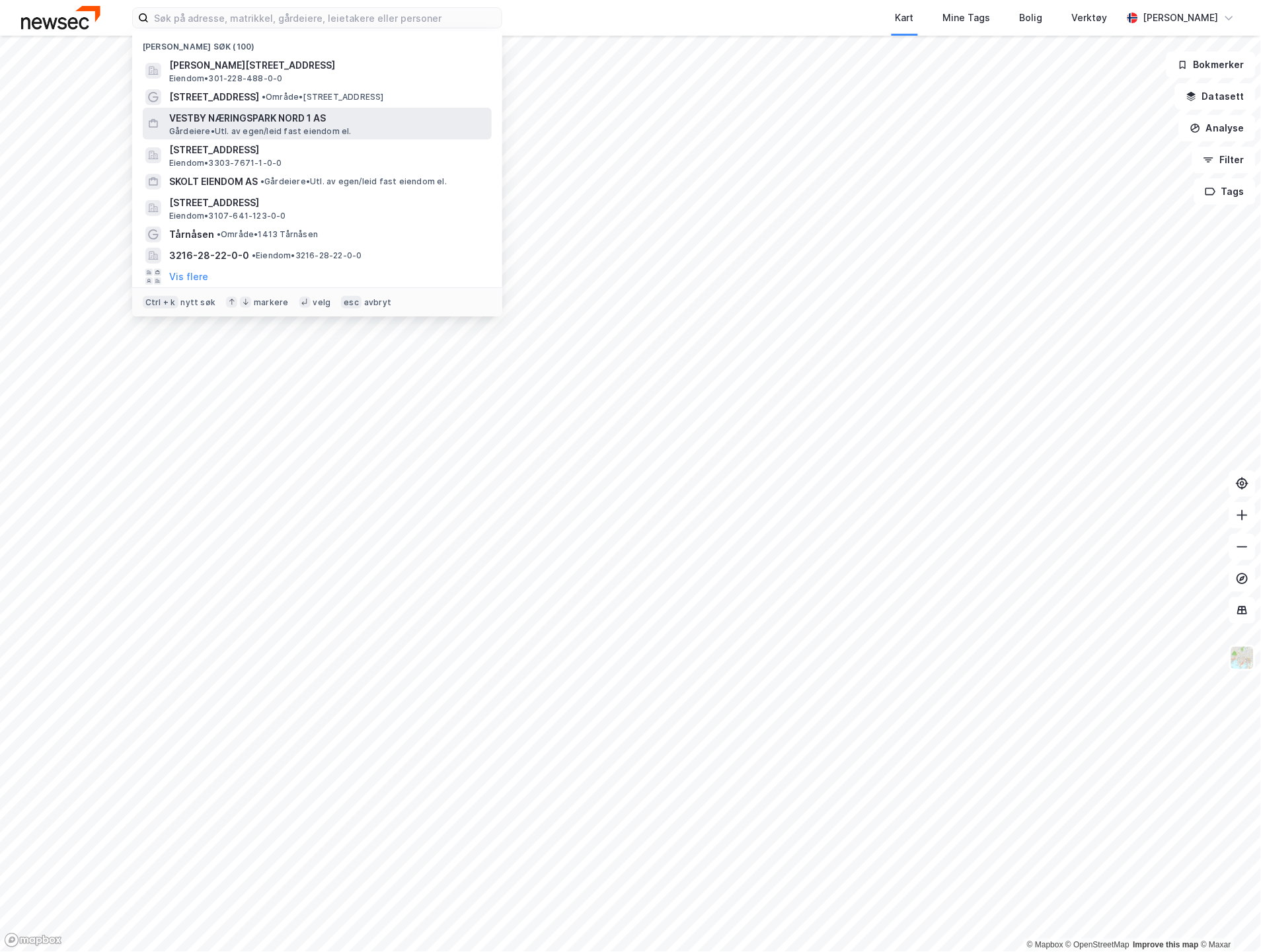
click at [313, 115] on span "VESTBY NÆRINGSPARK NORD 1 AS" at bounding box center [328, 119] width 318 height 16
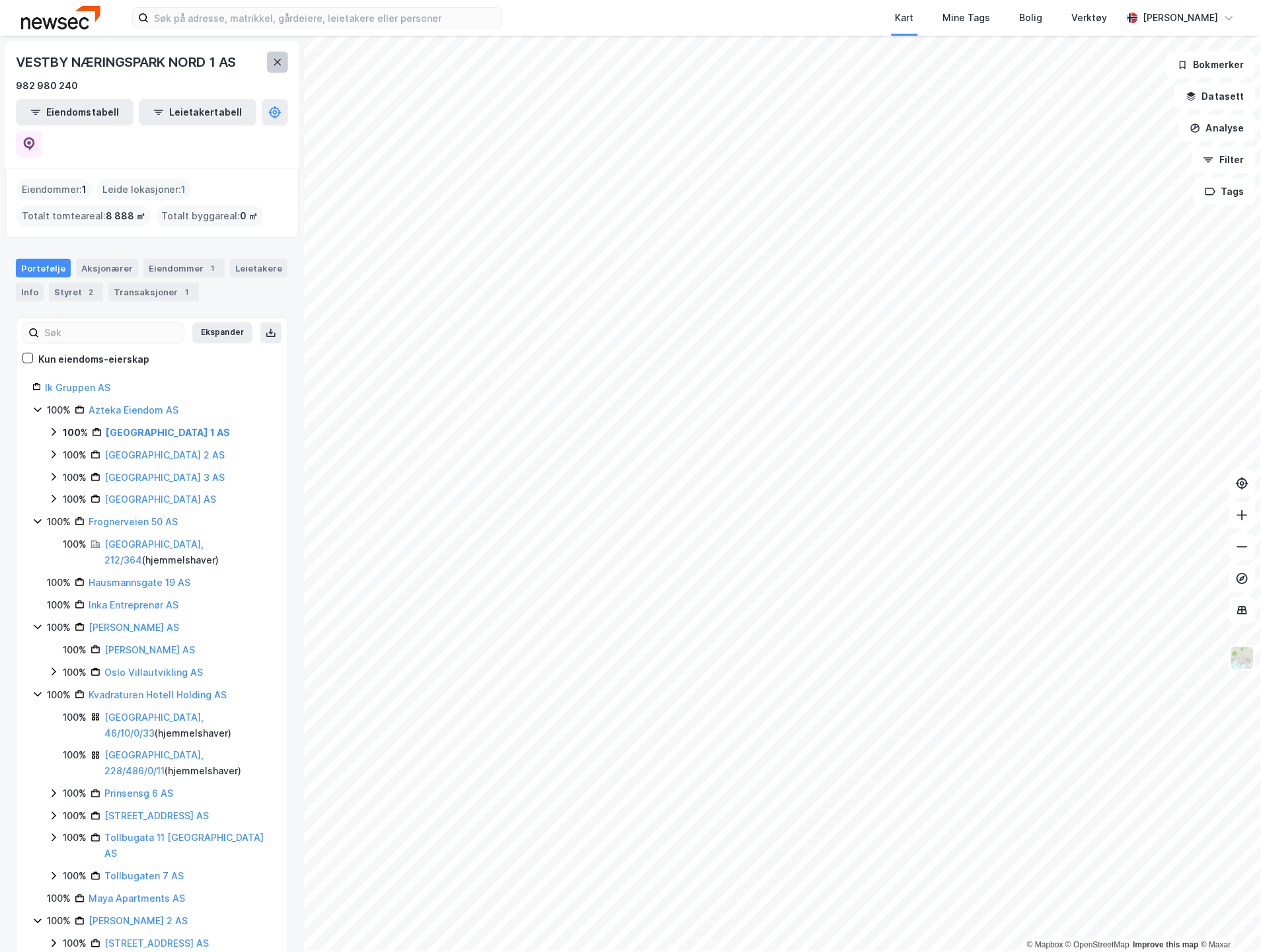
click at [273, 60] on icon at bounding box center [277, 62] width 11 height 11
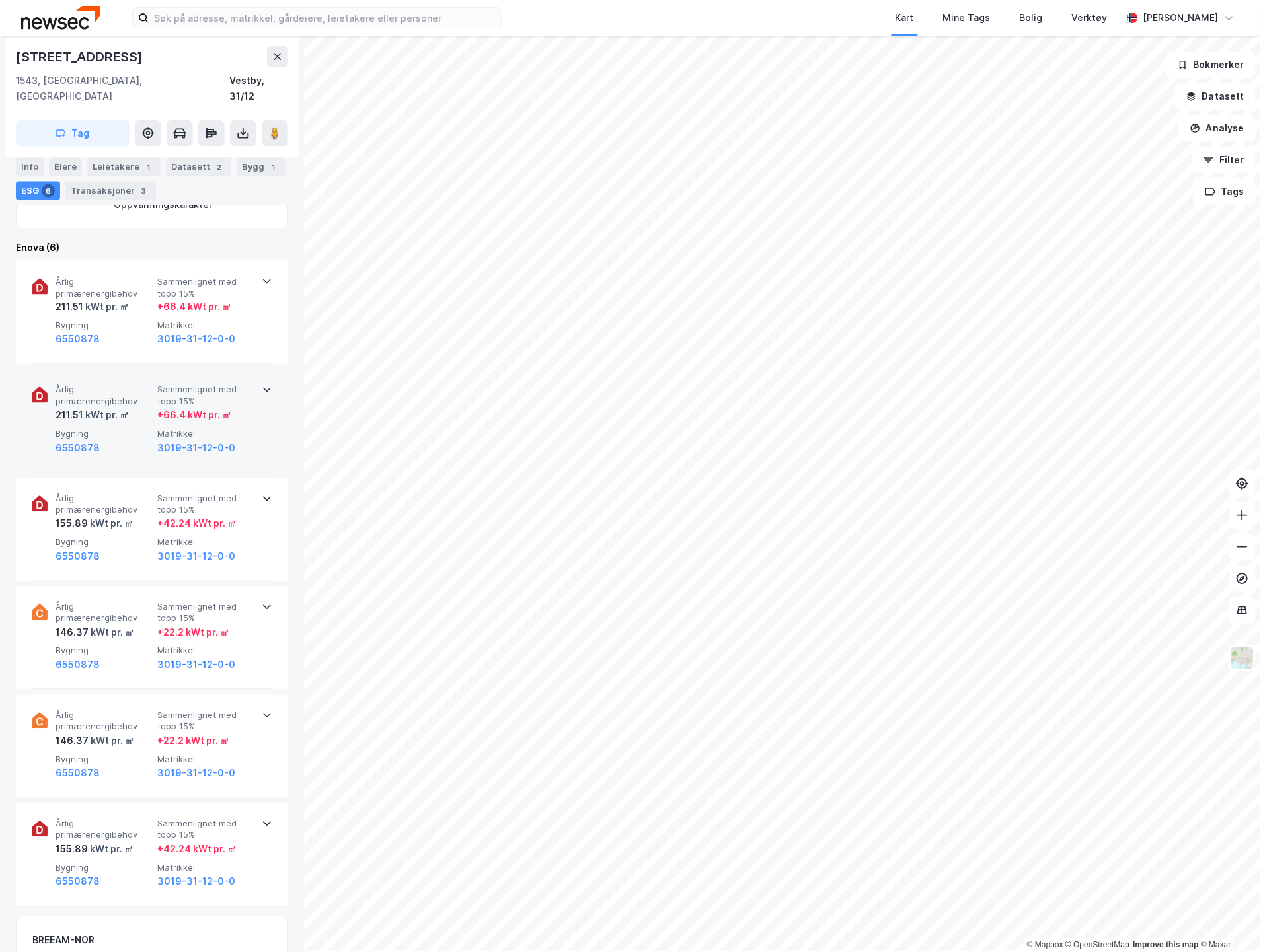
scroll to position [440, 0]
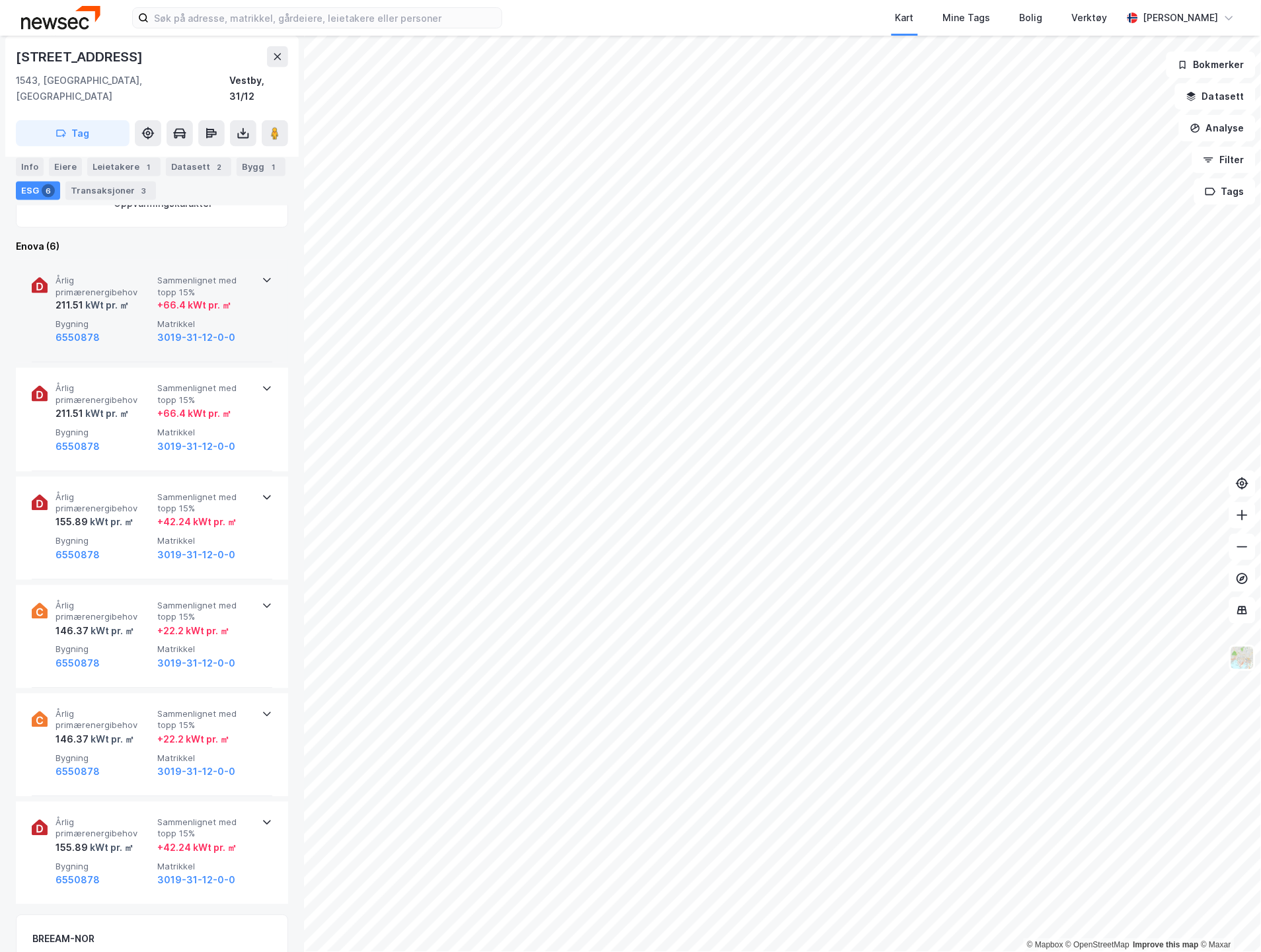
click at [242, 330] on div "3019-31-12-0-0" at bounding box center [205, 338] width 96 height 16
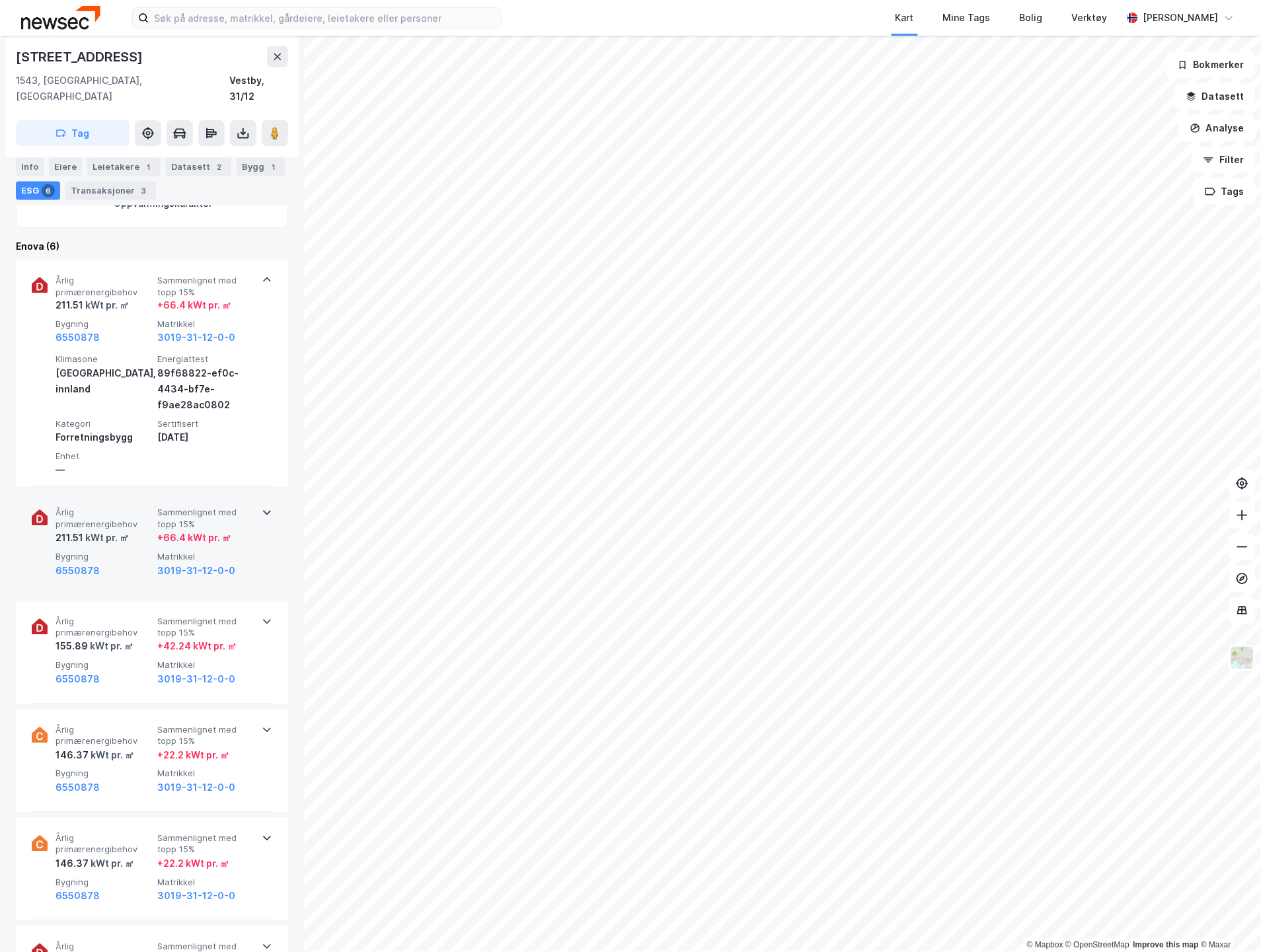
click at [240, 552] on span "Matrikkel" at bounding box center [205, 557] width 96 height 11
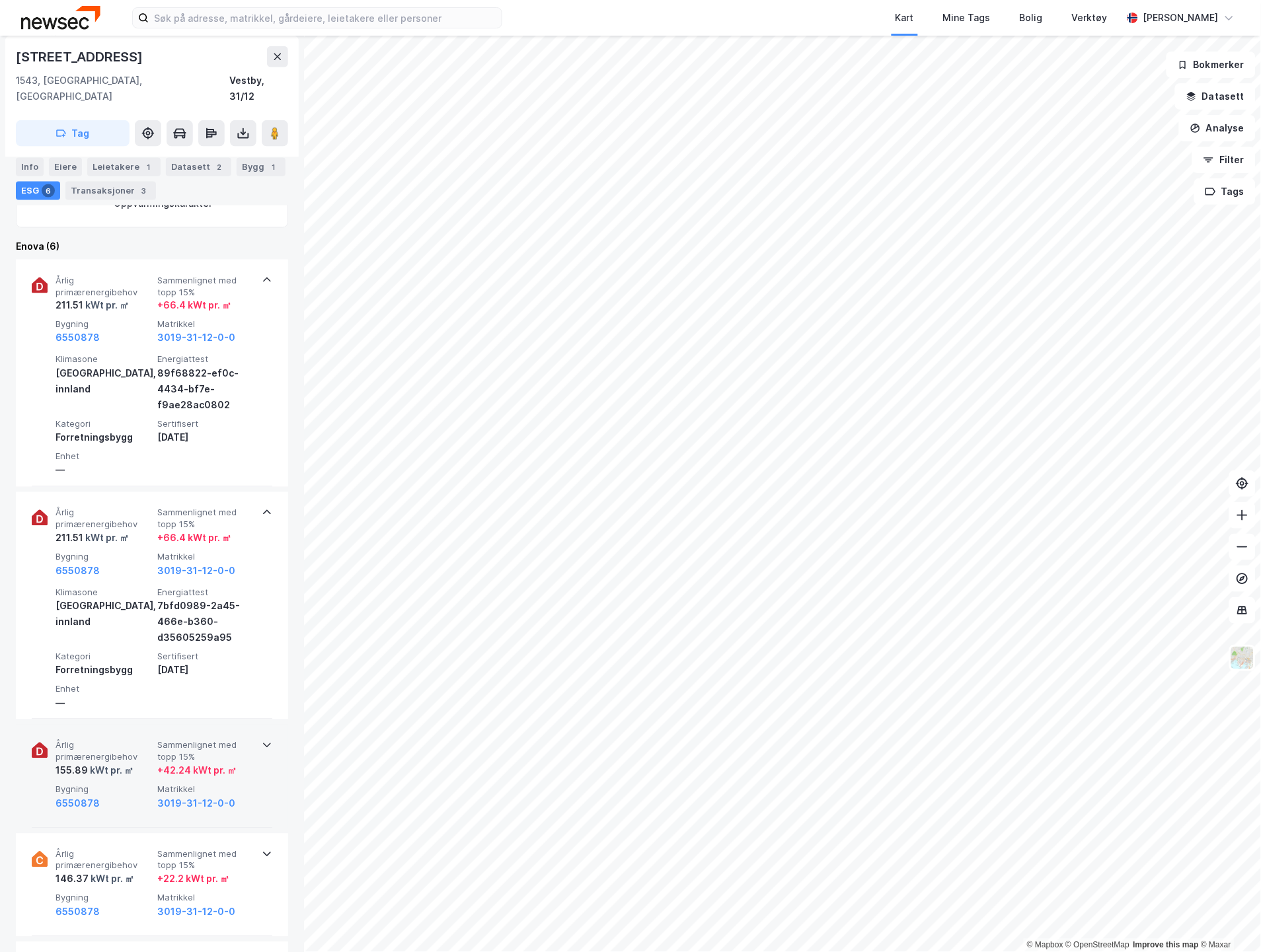
click at [242, 763] on div "+ 42.24 kWt pr. ㎡" at bounding box center [205, 771] width 96 height 16
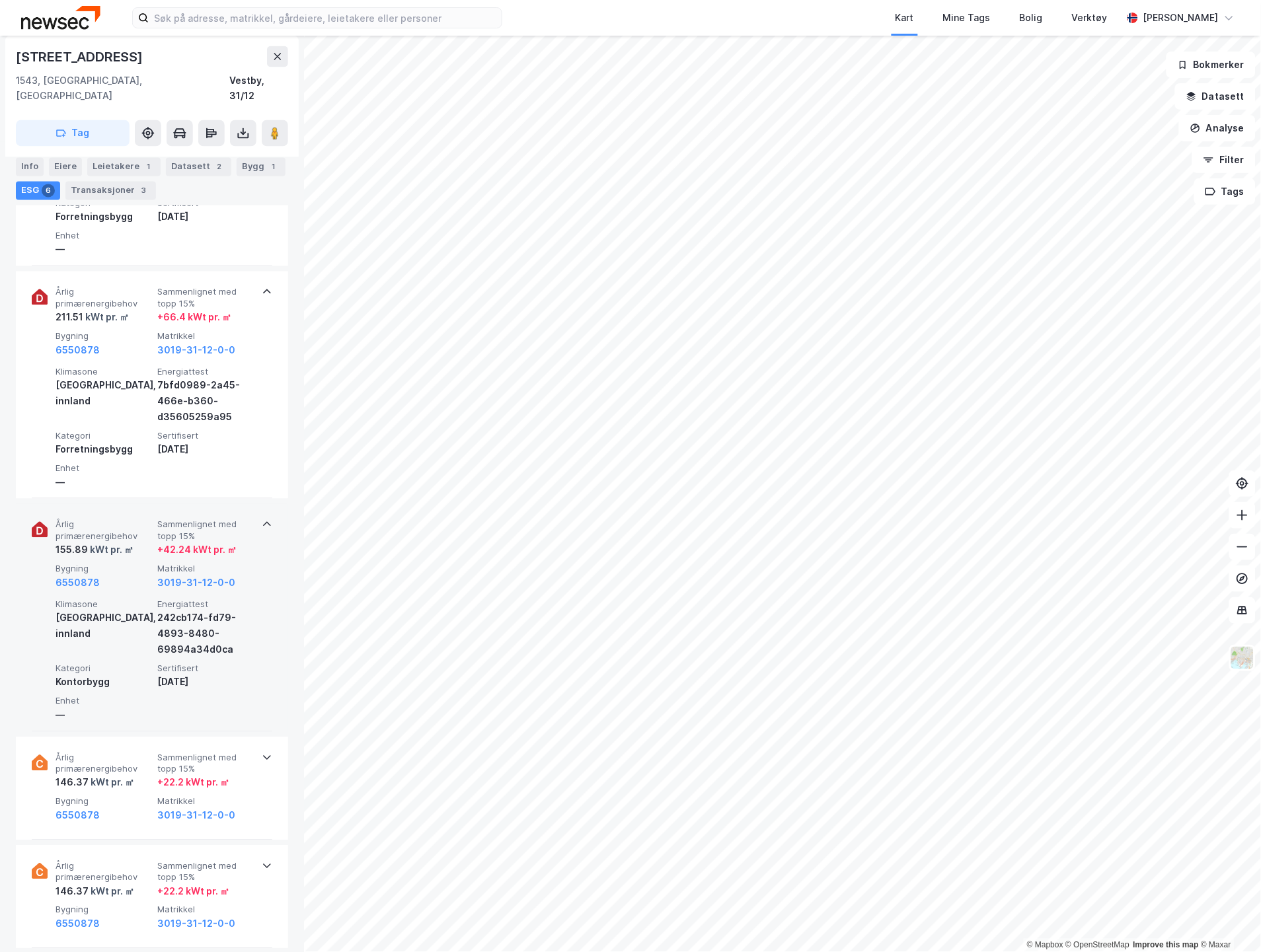
click at [242, 753] on span "Sammenlignet med topp 15%" at bounding box center [205, 765] width 96 height 24
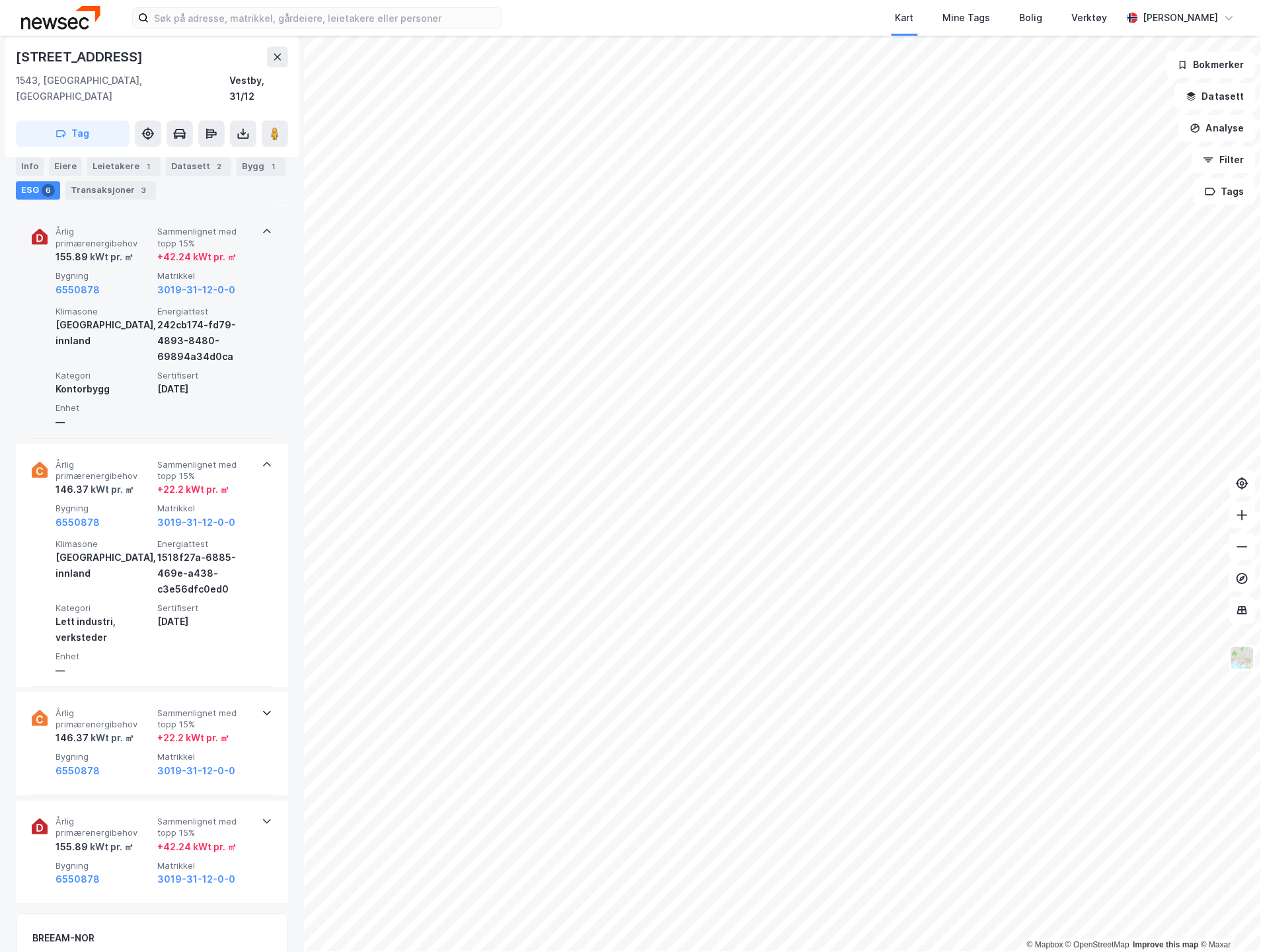
click at [242, 763] on div "3019-31-12-0-0" at bounding box center [205, 771] width 96 height 16
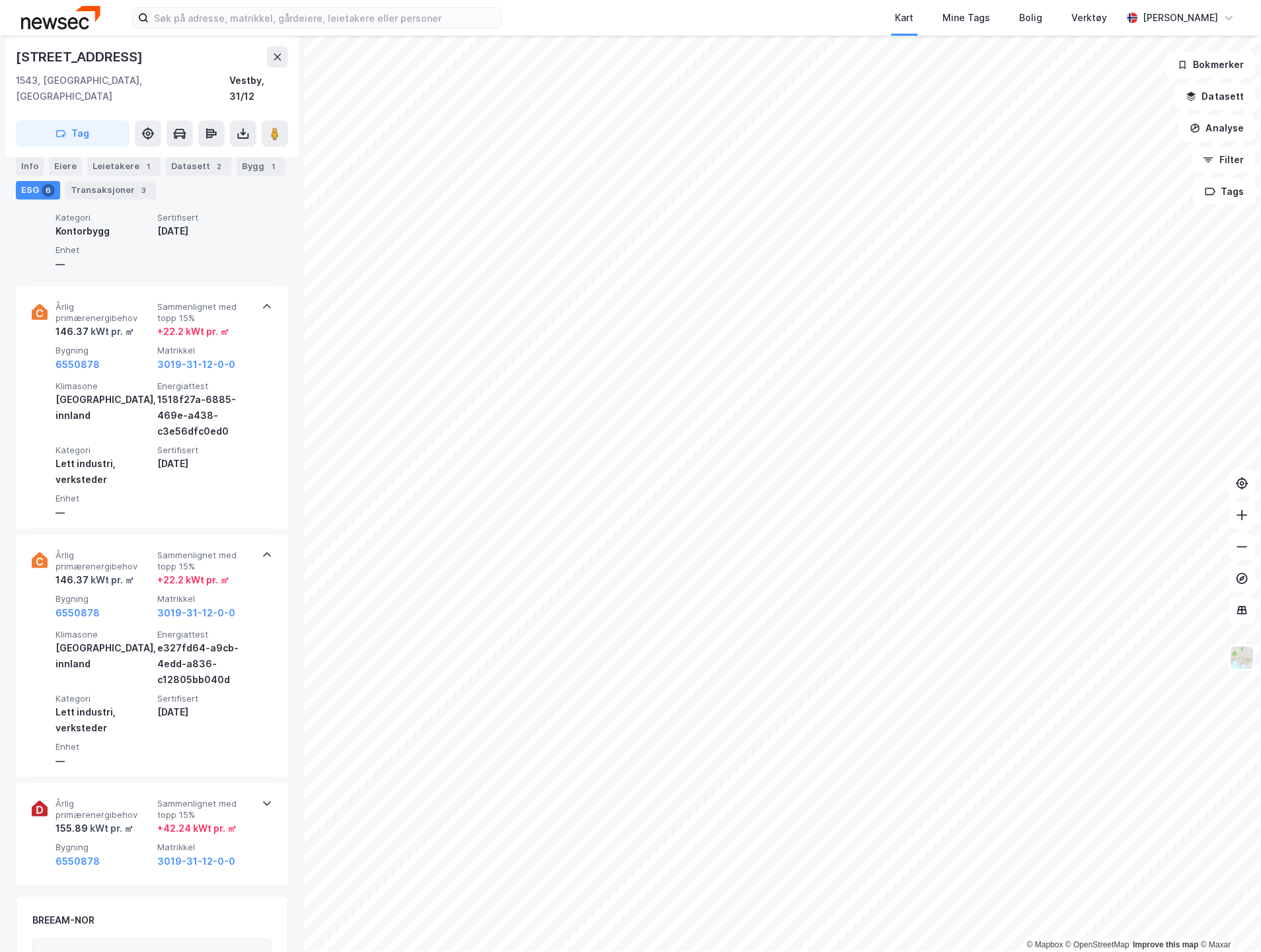
scroll to position [1247, 0]
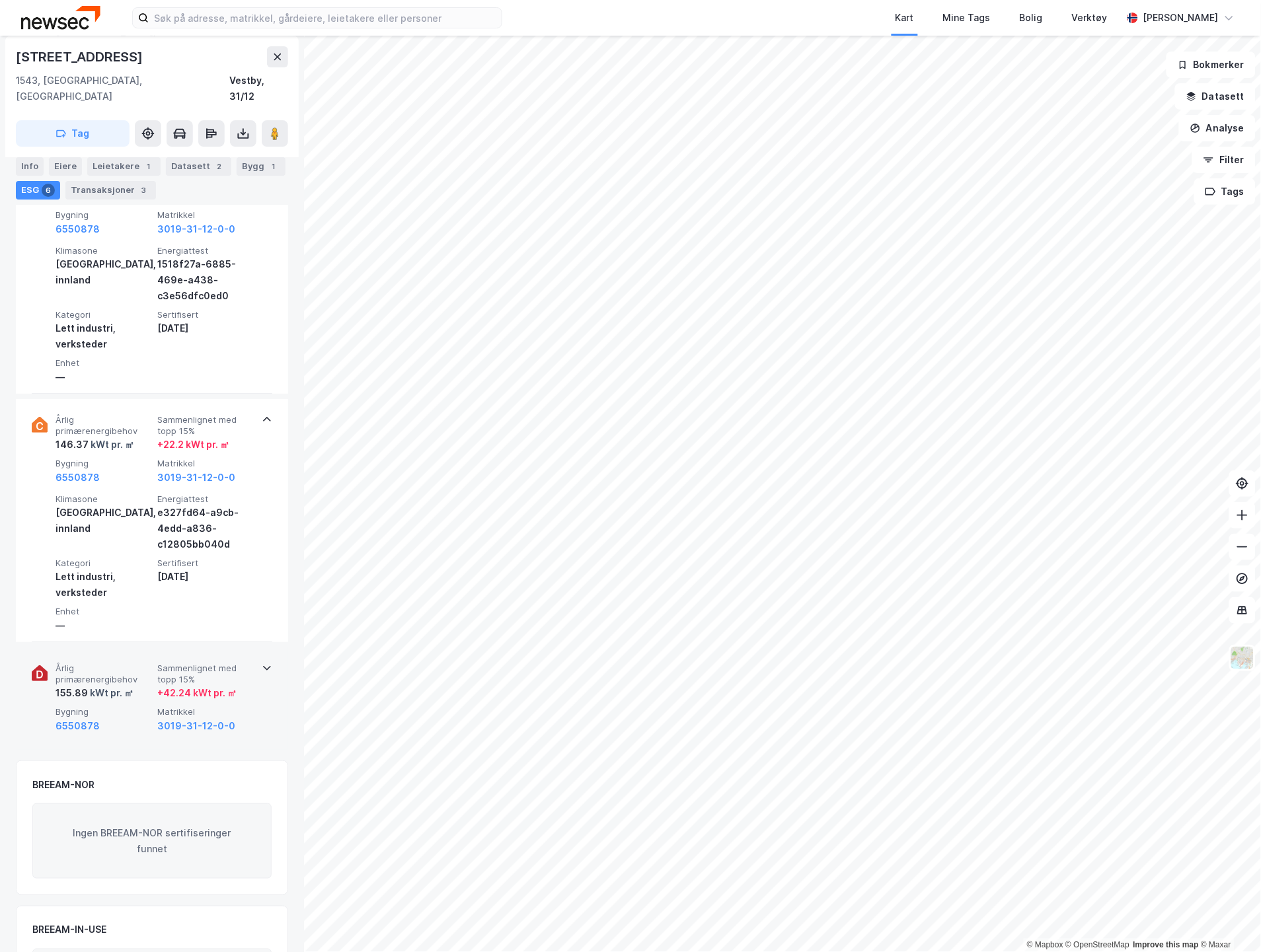
click at [246, 706] on span "Matrikkel" at bounding box center [205, 711] width 96 height 11
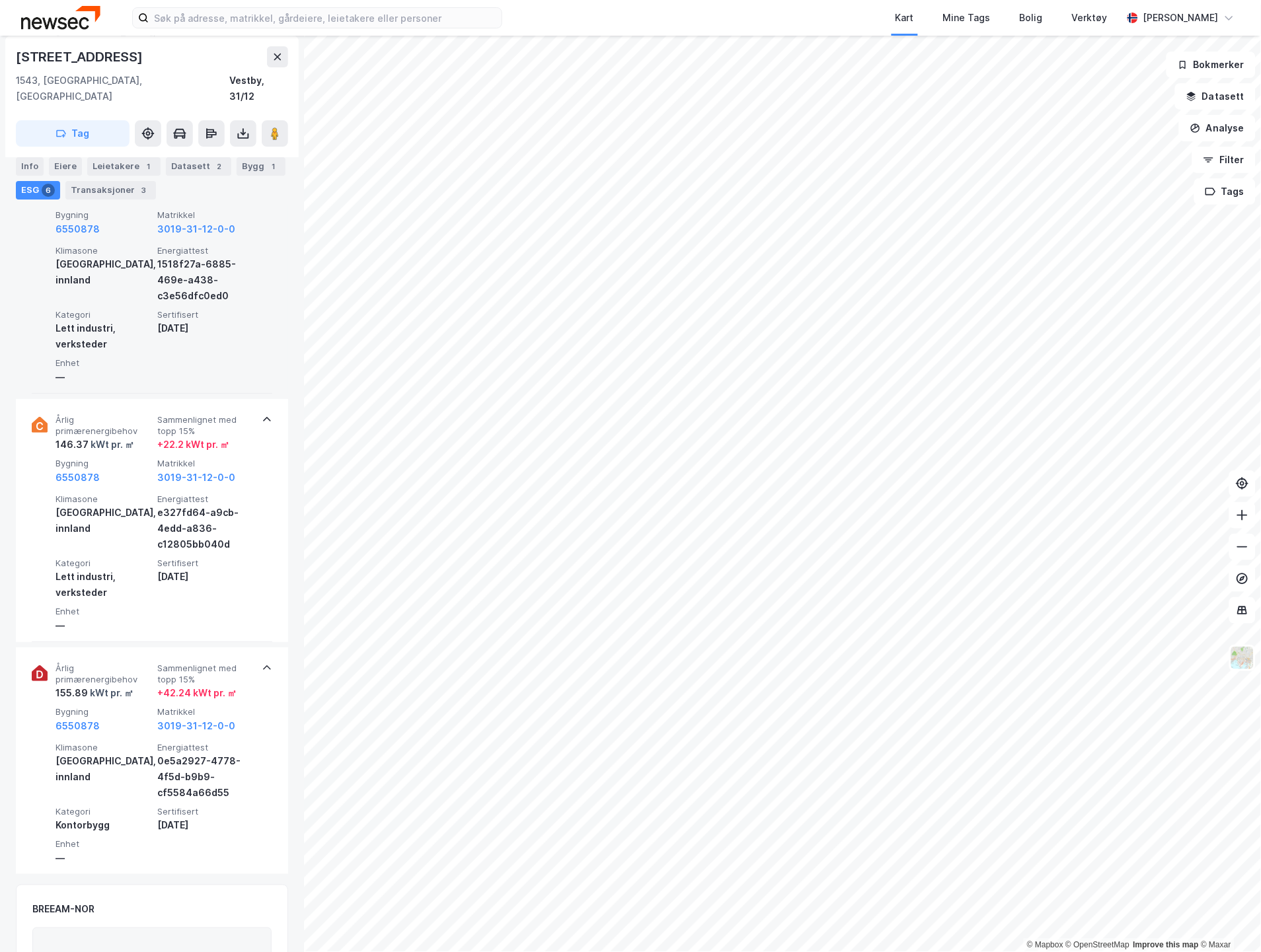
scroll to position [1175, 0]
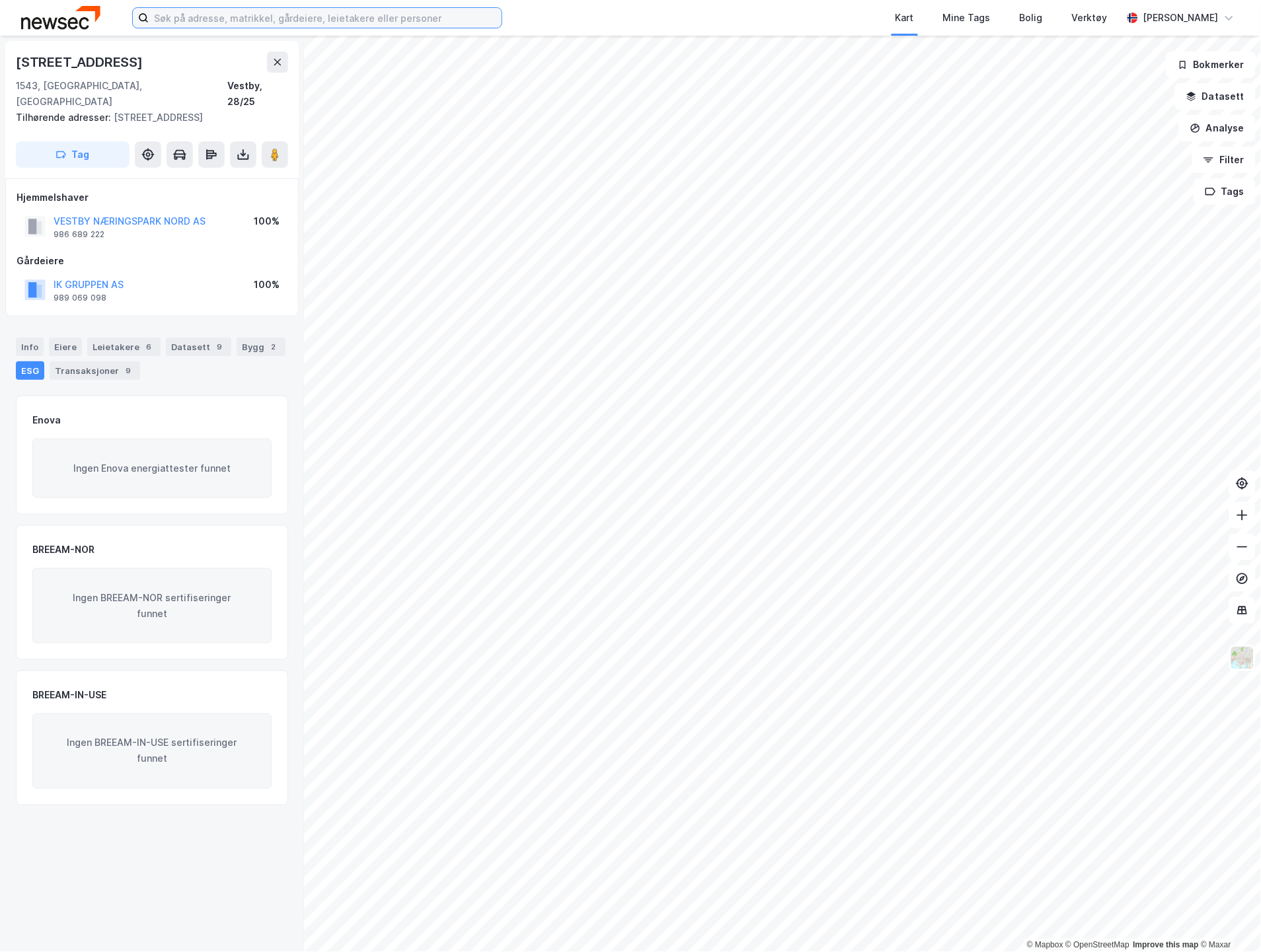
click at [277, 21] on input at bounding box center [326, 18] width 353 height 20
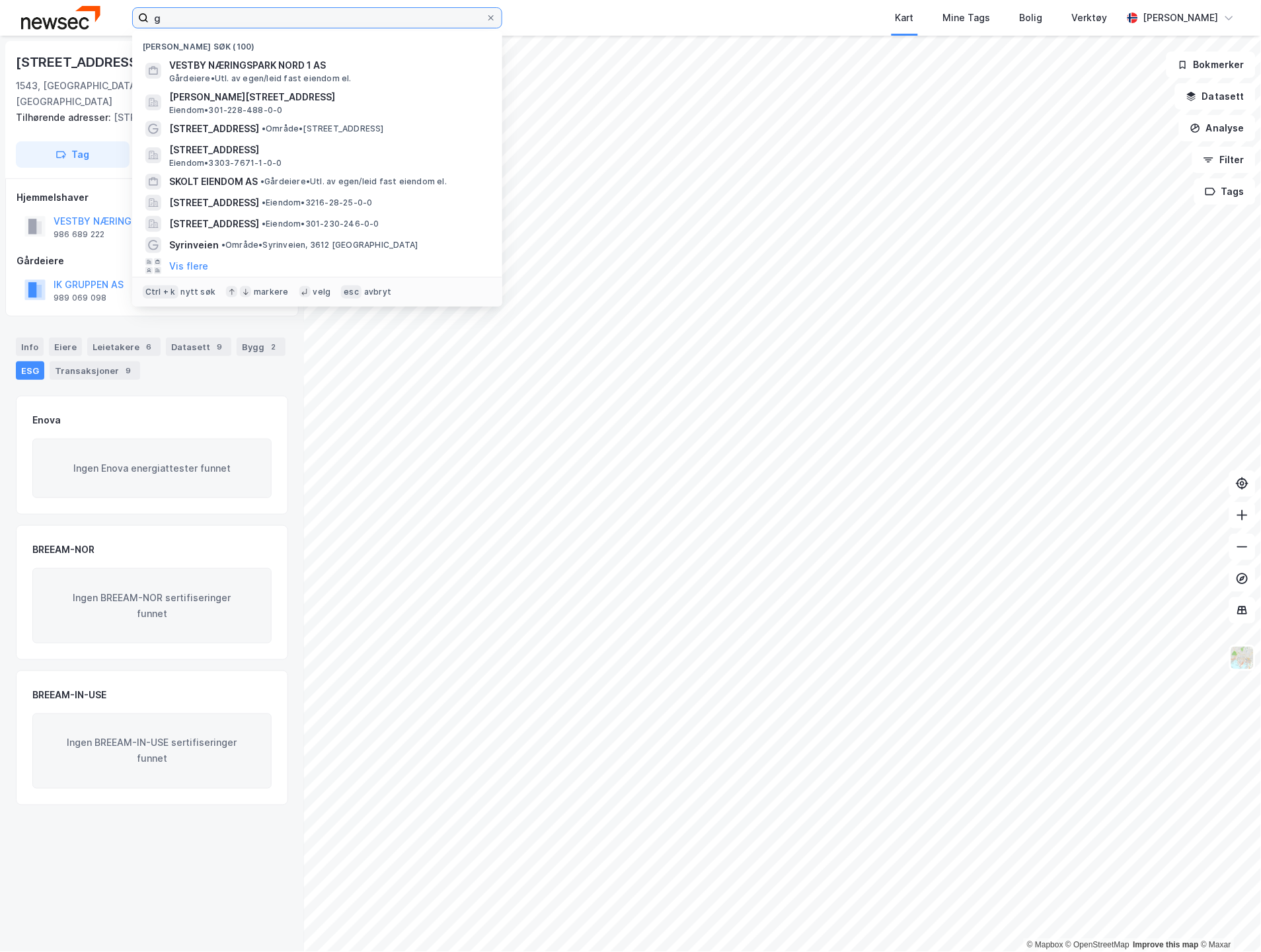
drag, startPoint x: 170, startPoint y: 17, endPoint x: 148, endPoint y: 20, distance: 22.2
click at [149, 19] on input "g" at bounding box center [318, 18] width 337 height 20
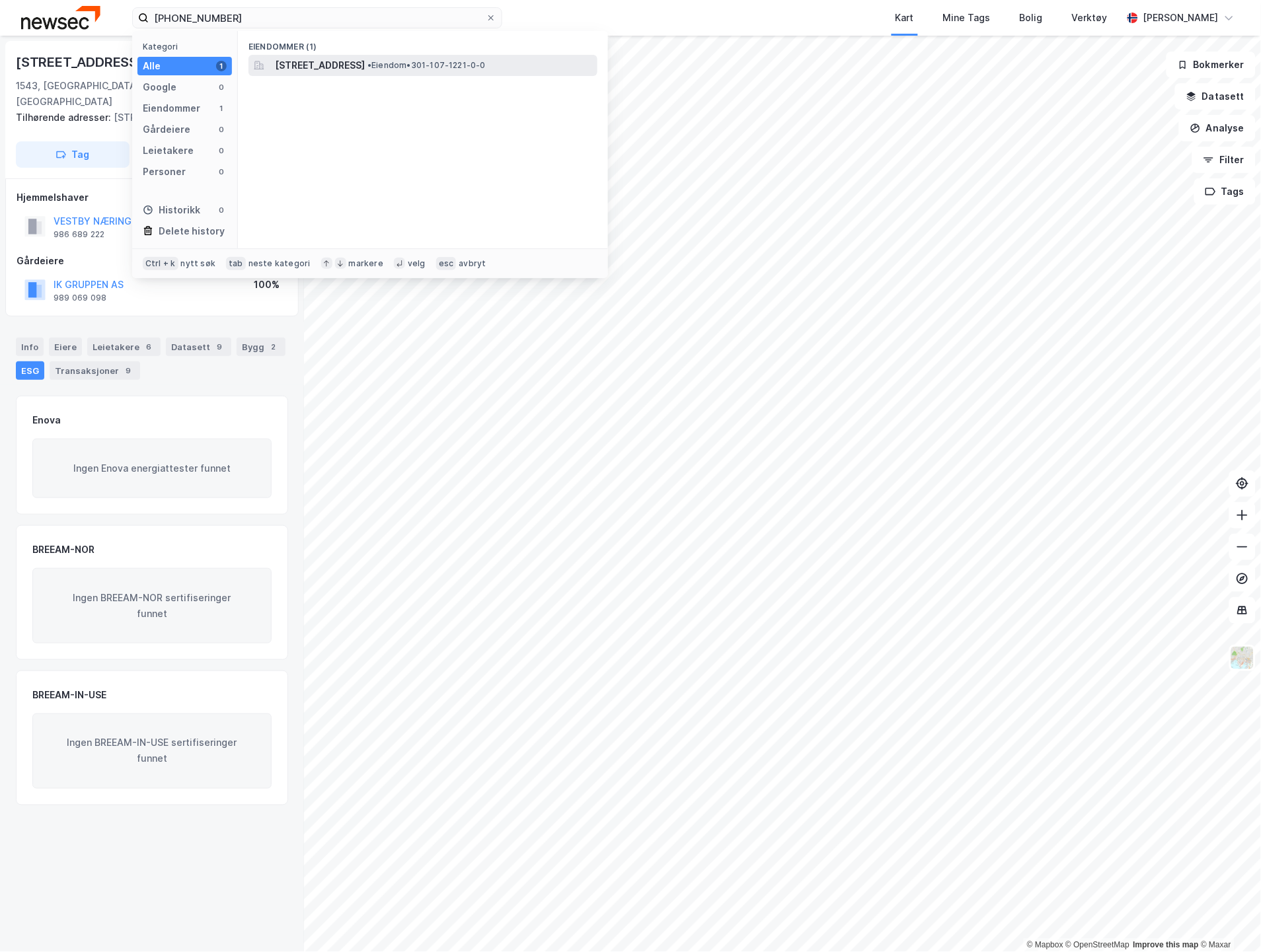
click at [365, 61] on span "[STREET_ADDRESS]" at bounding box center [320, 66] width 90 height 16
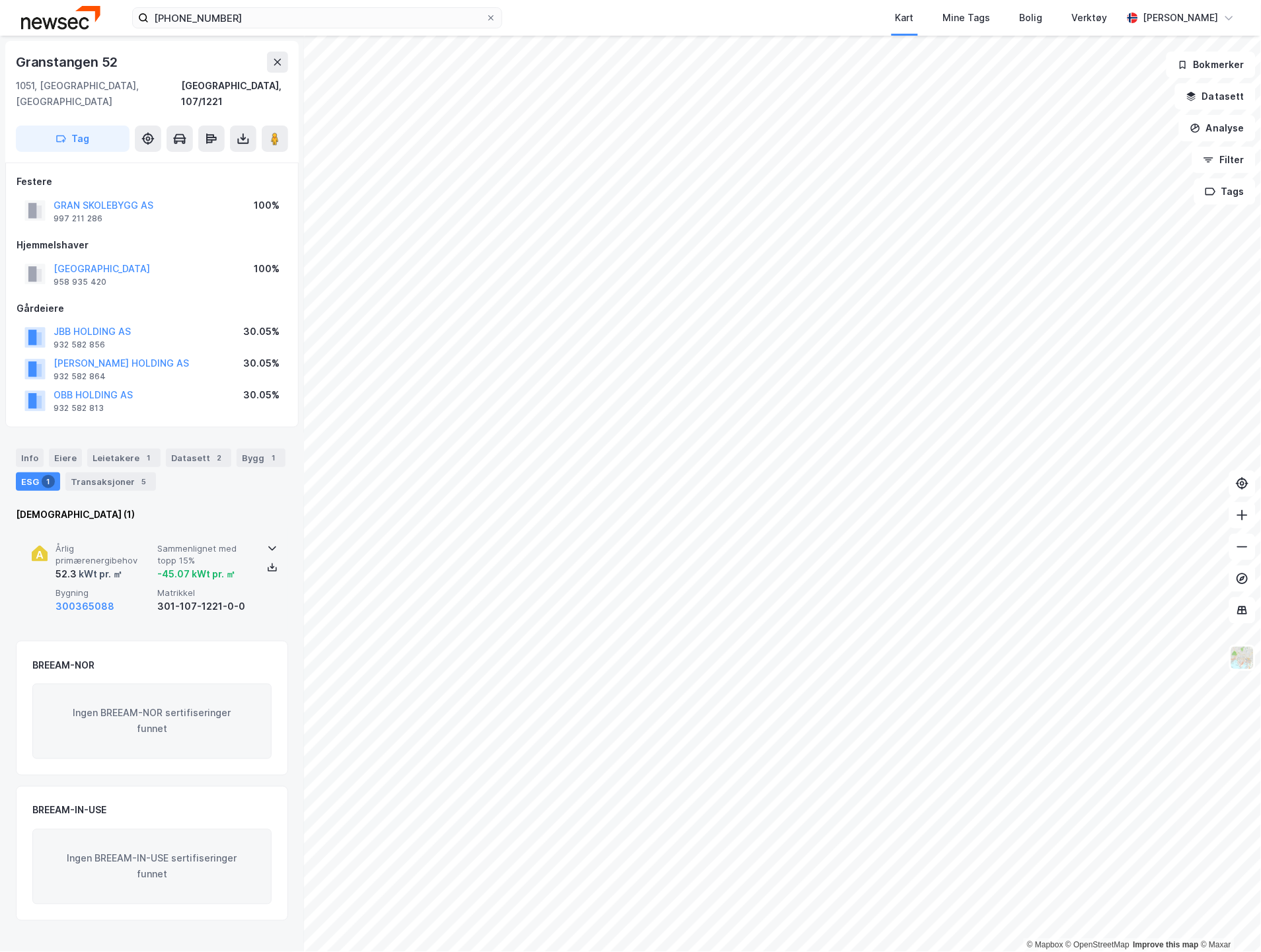
click at [232, 543] on span "Sammenlignet med topp 15%" at bounding box center [205, 555] width 96 height 24
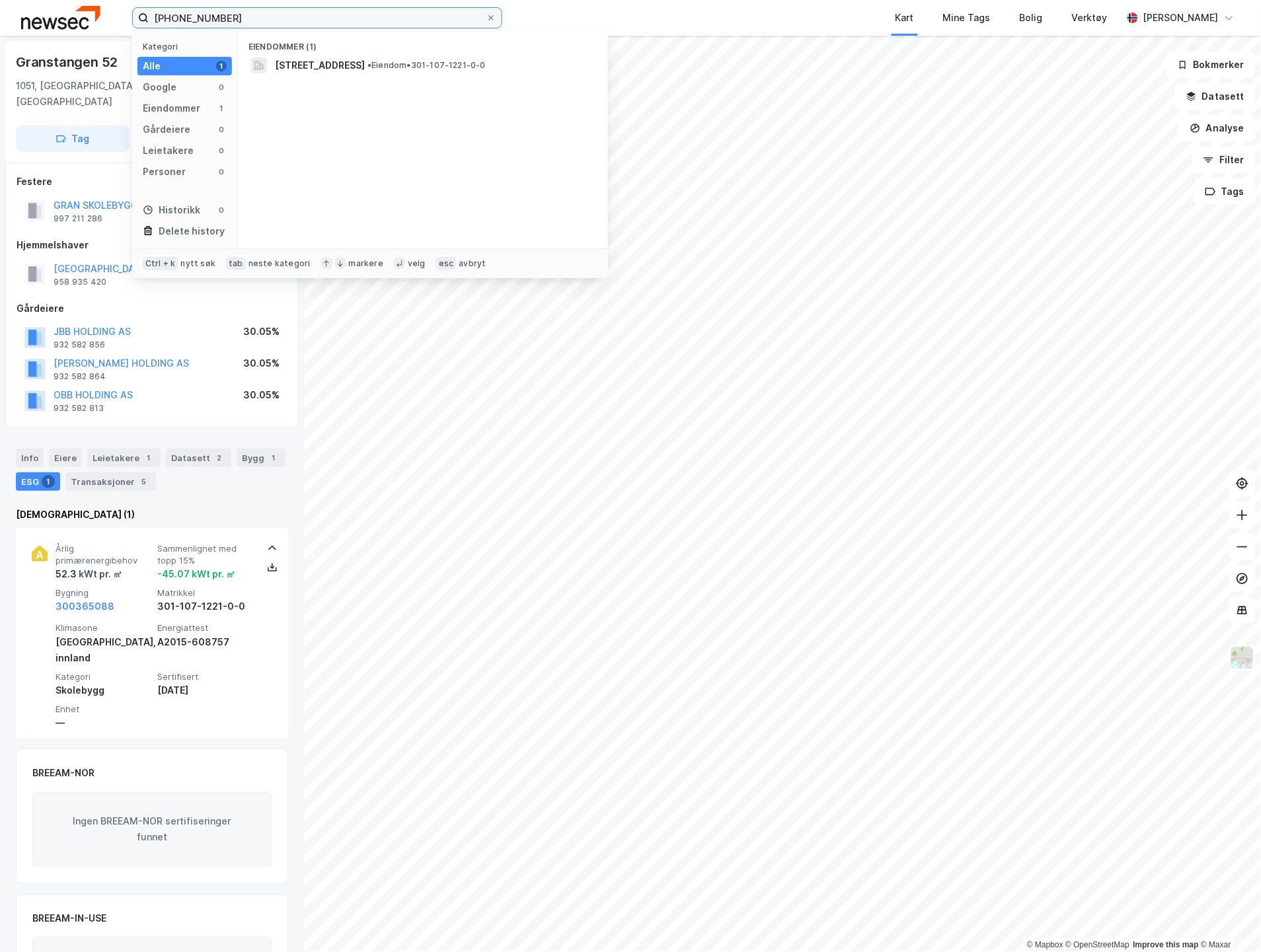
drag, startPoint x: 341, startPoint y: 16, endPoint x: 7, endPoint y: 7, distance: 334.1
click at [15, 15] on div "[PHONE_NUMBER] Kategori Alle 1 Google 0 Eiendommer 1 Gårdeiere 0 Leietakere 0 P…" at bounding box center [630, 18] width 1261 height 35
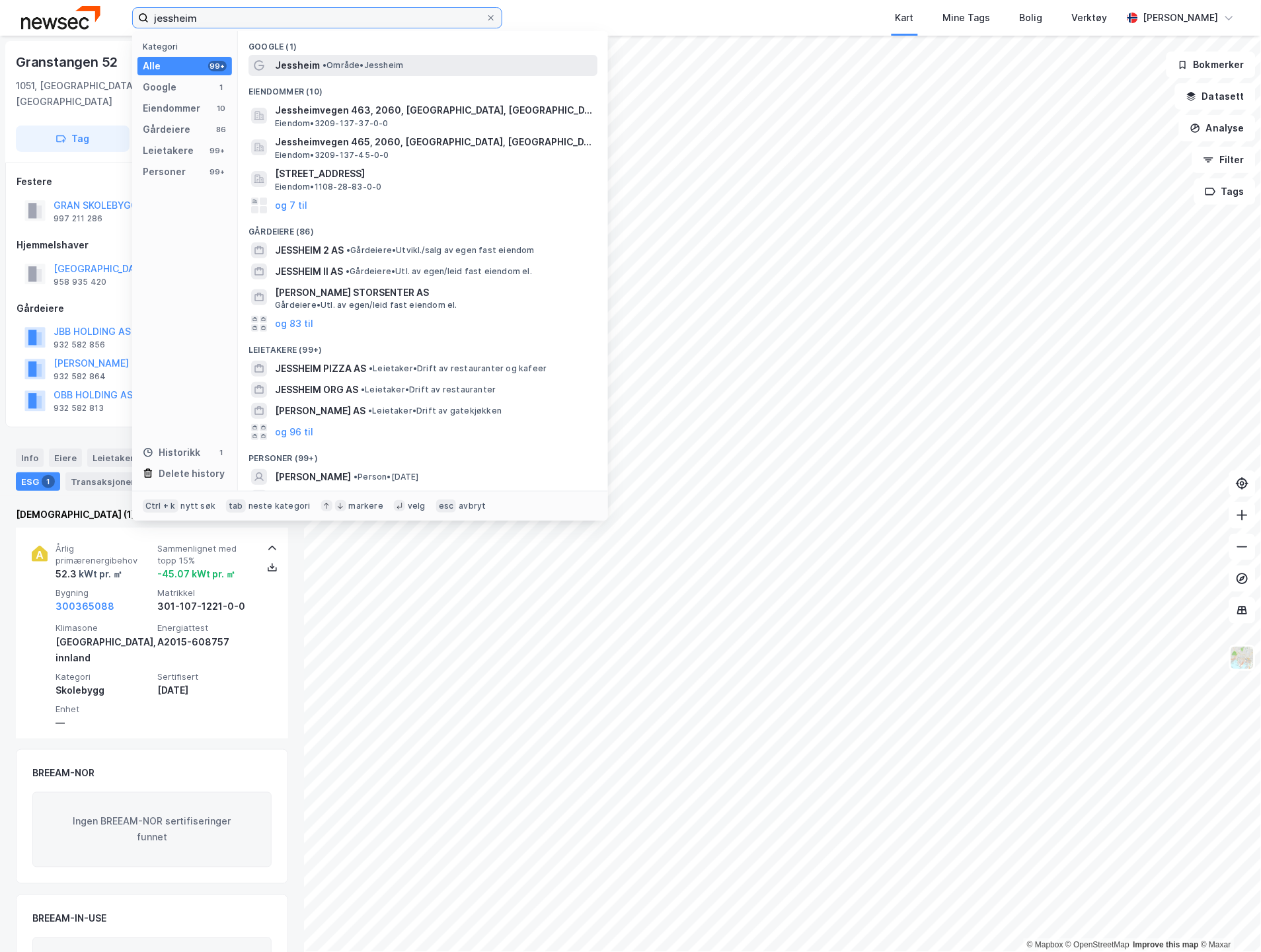
type input "jessheim"
click at [320, 64] on div "[PERSON_NAME] • Område • [GEOGRAPHIC_DATA]" at bounding box center [434, 66] width 320 height 16
